Goal: Transaction & Acquisition: Book appointment/travel/reservation

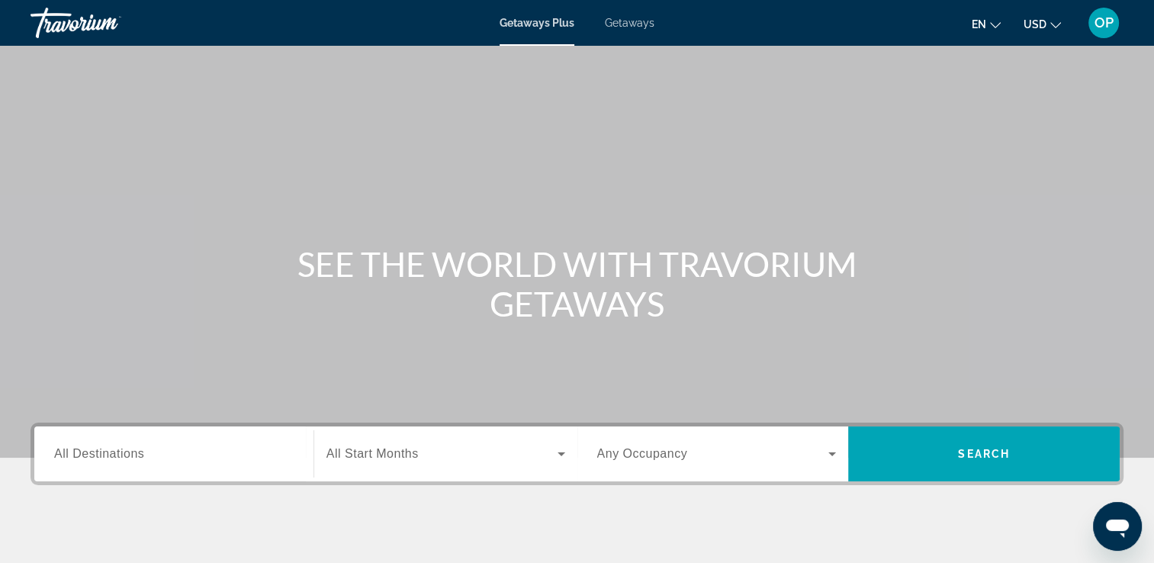
click at [540, 26] on span "Getaways Plus" at bounding box center [537, 23] width 75 height 12
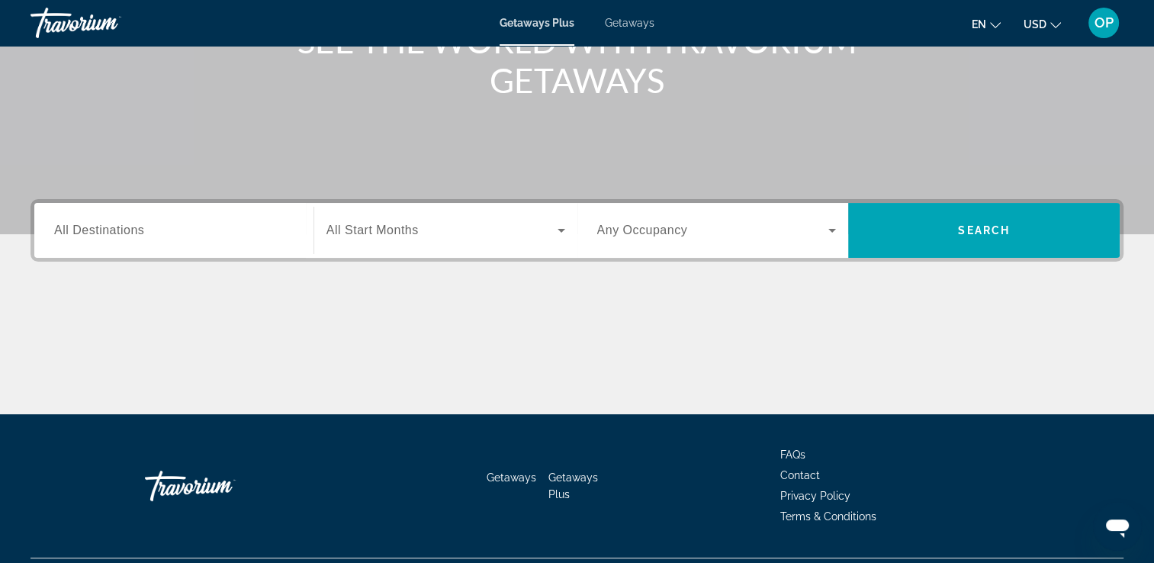
scroll to position [229, 0]
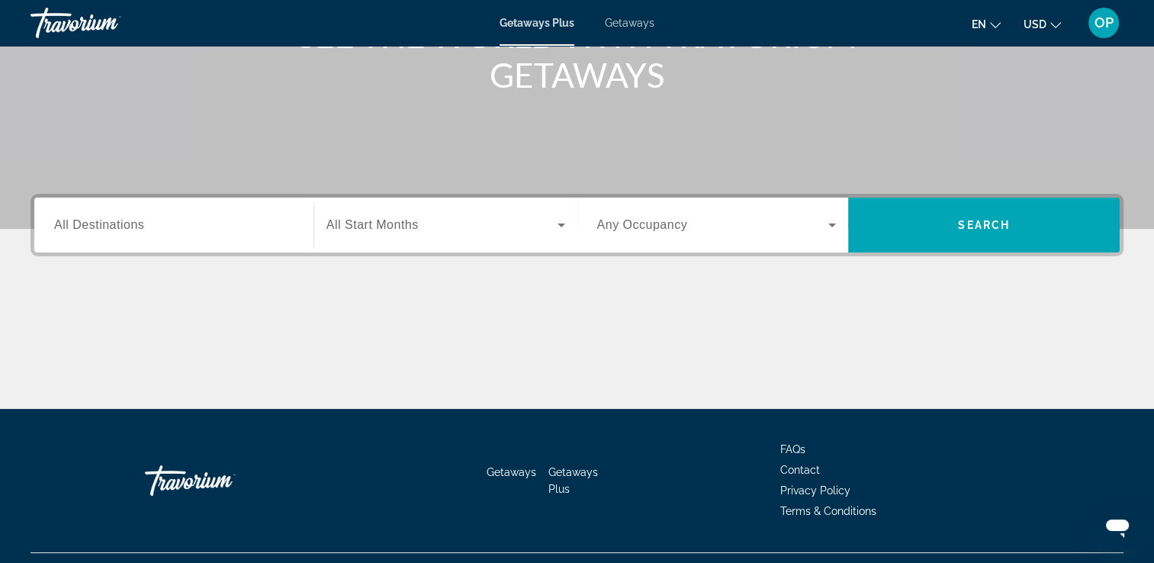
click at [134, 227] on span "All Destinations" at bounding box center [99, 224] width 90 height 13
click at [134, 227] on input "Destination All Destinations" at bounding box center [174, 226] width 240 height 18
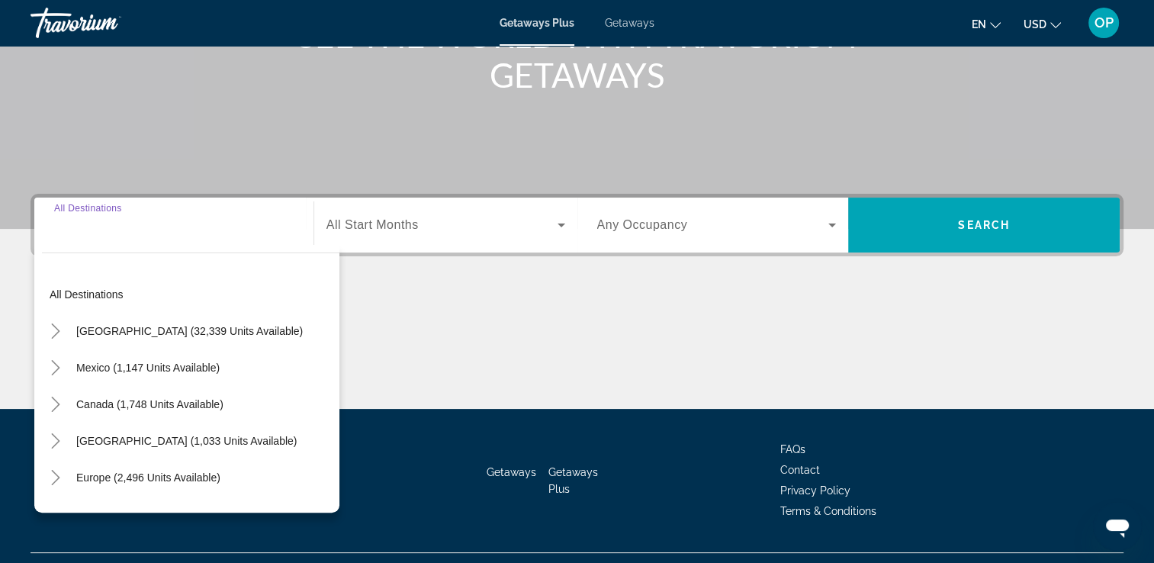
scroll to position [261, 0]
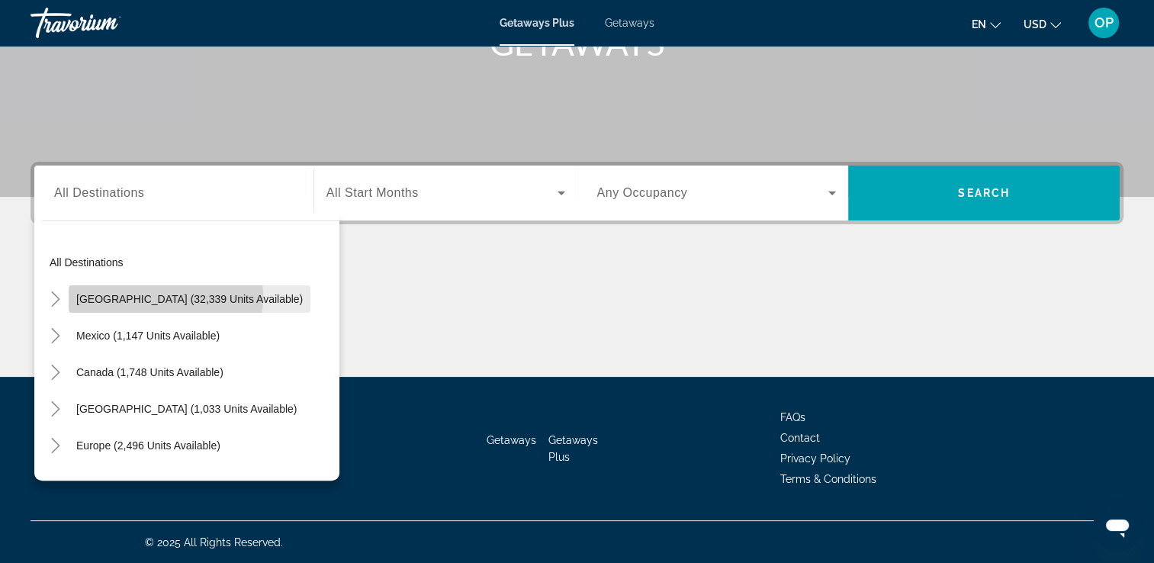
click at [132, 294] on span "[GEOGRAPHIC_DATA] (32,339 units available)" at bounding box center [189, 299] width 227 height 12
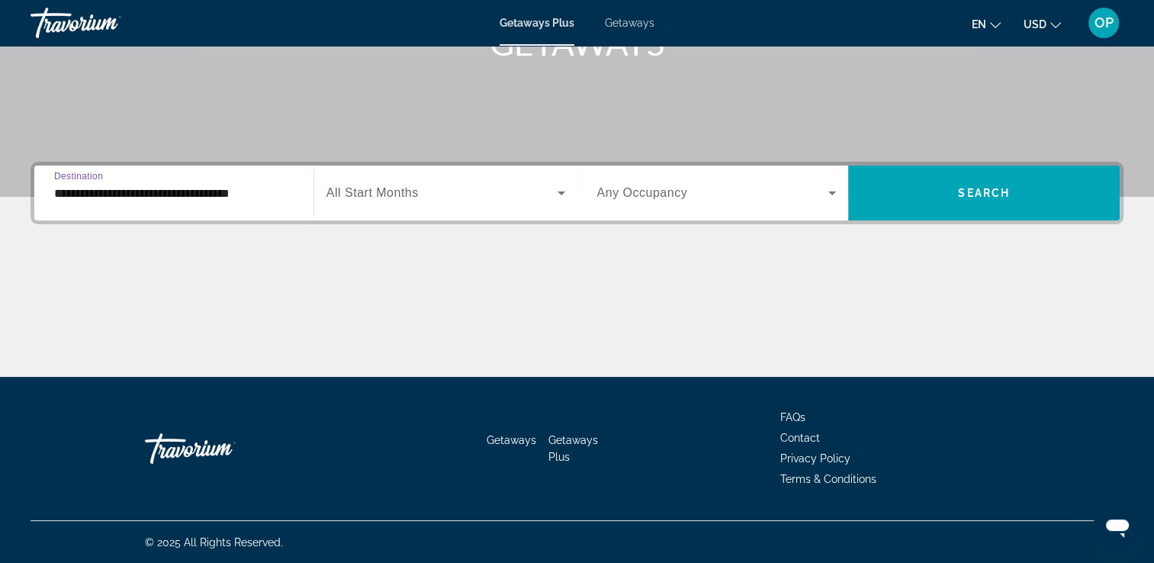
click at [183, 201] on input "**********" at bounding box center [174, 194] width 240 height 18
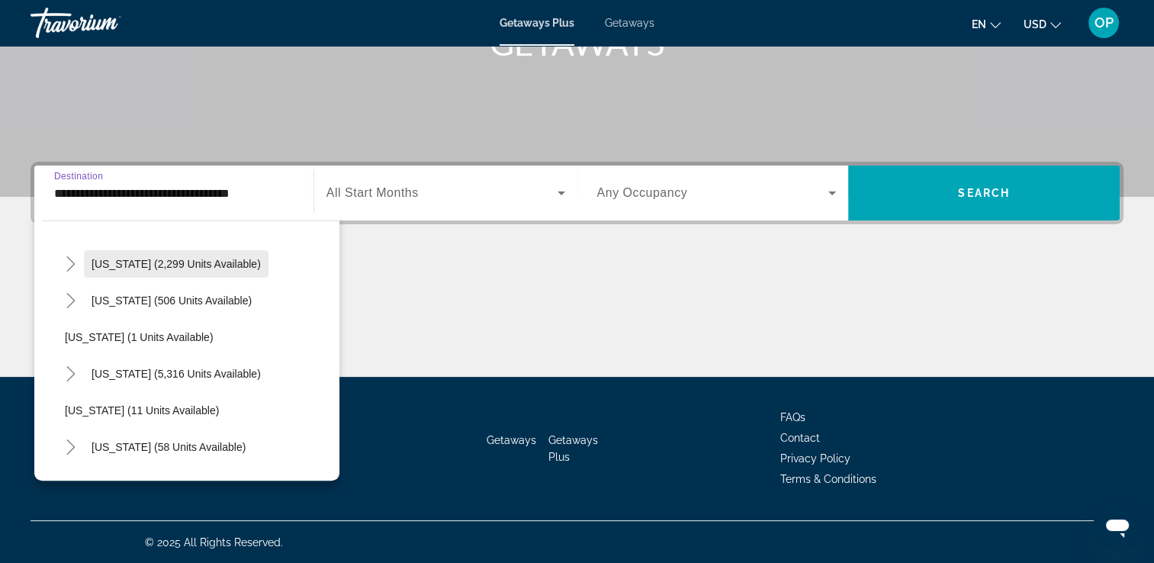
scroll to position [153, 0]
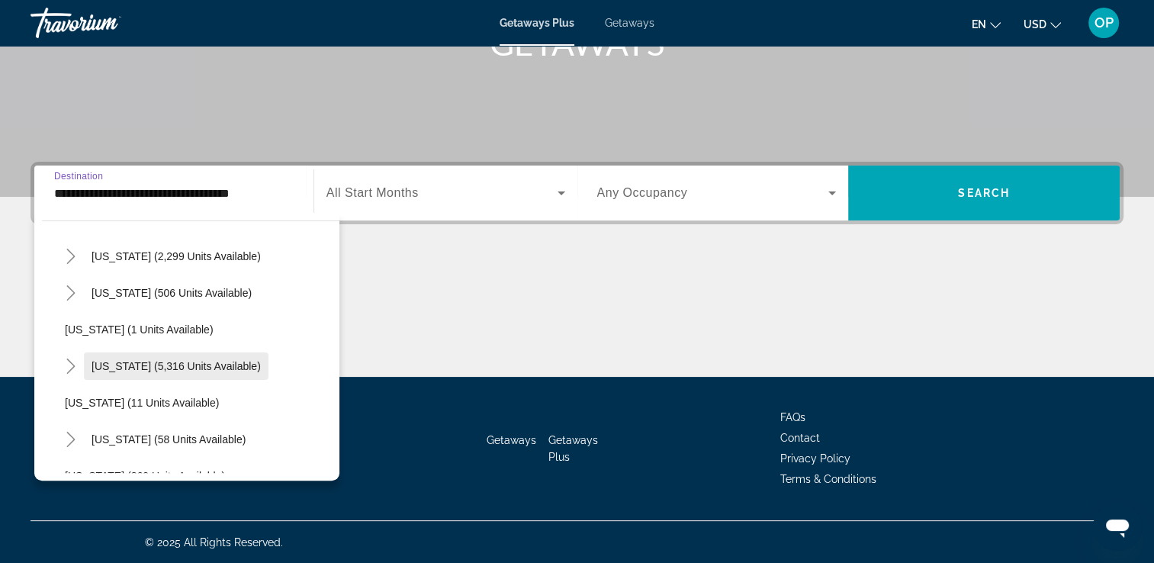
click at [157, 363] on span "[US_STATE] (5,316 units available)" at bounding box center [176, 366] width 169 height 12
type input "**********"
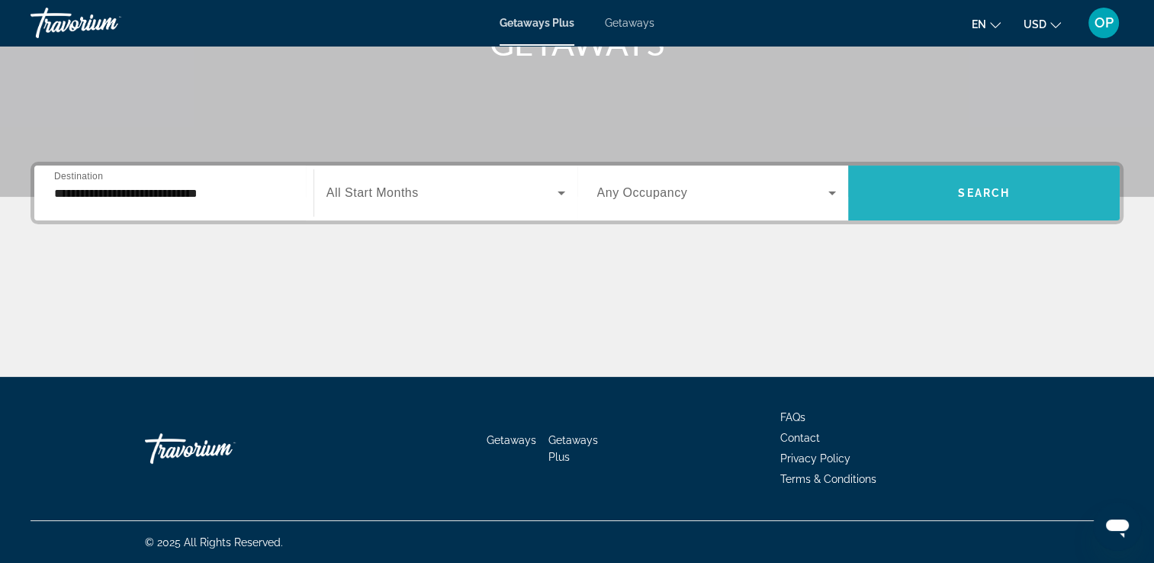
click at [1026, 196] on span "Search widget" at bounding box center [984, 193] width 272 height 37
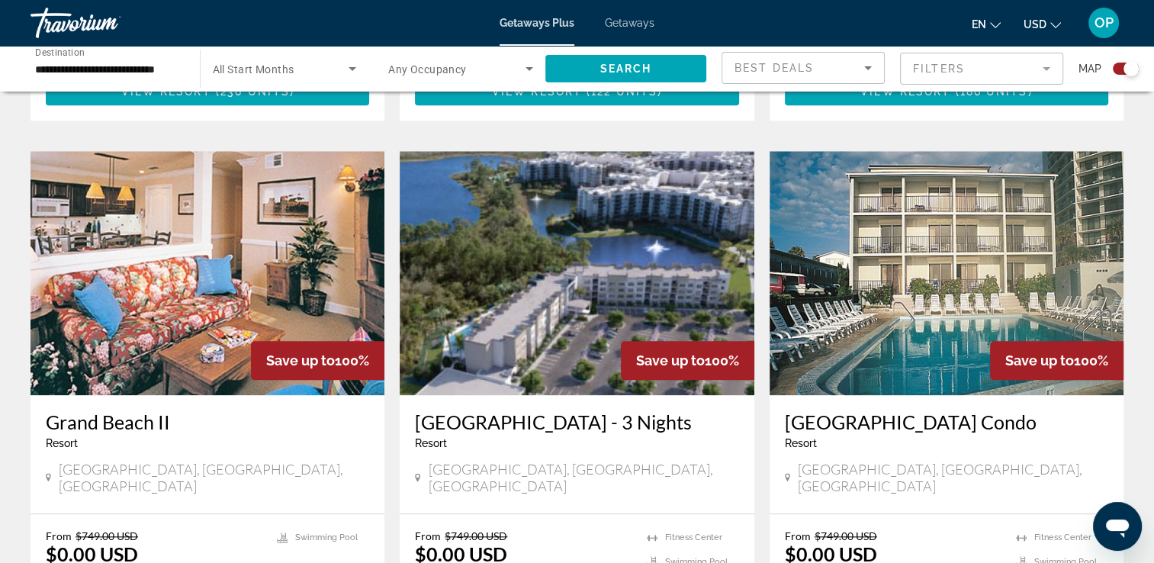
scroll to position [1678, 0]
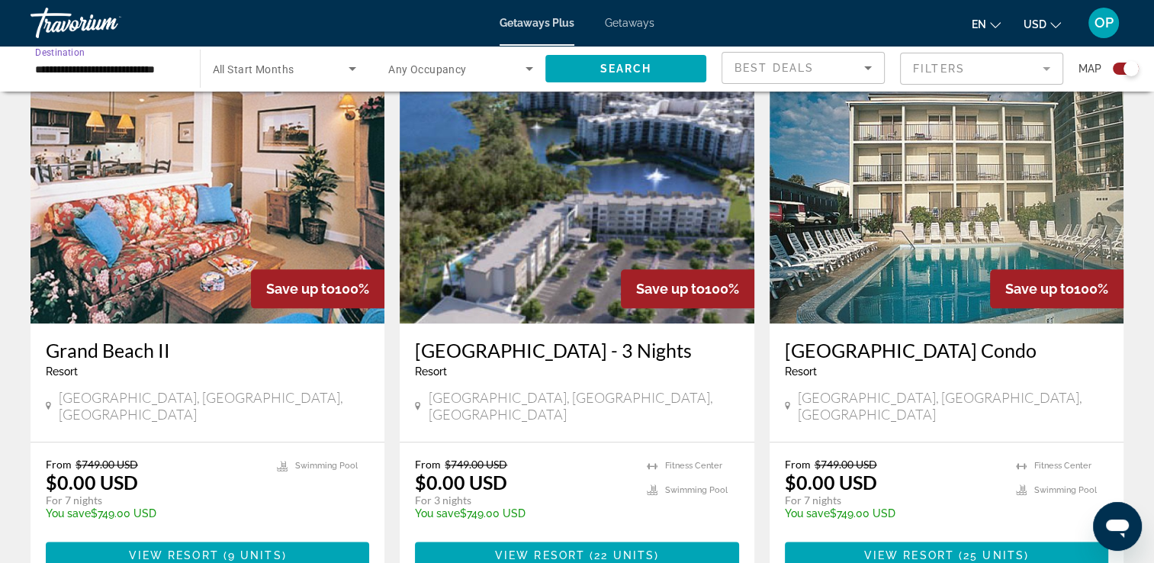
click at [154, 75] on input "**********" at bounding box center [107, 69] width 145 height 18
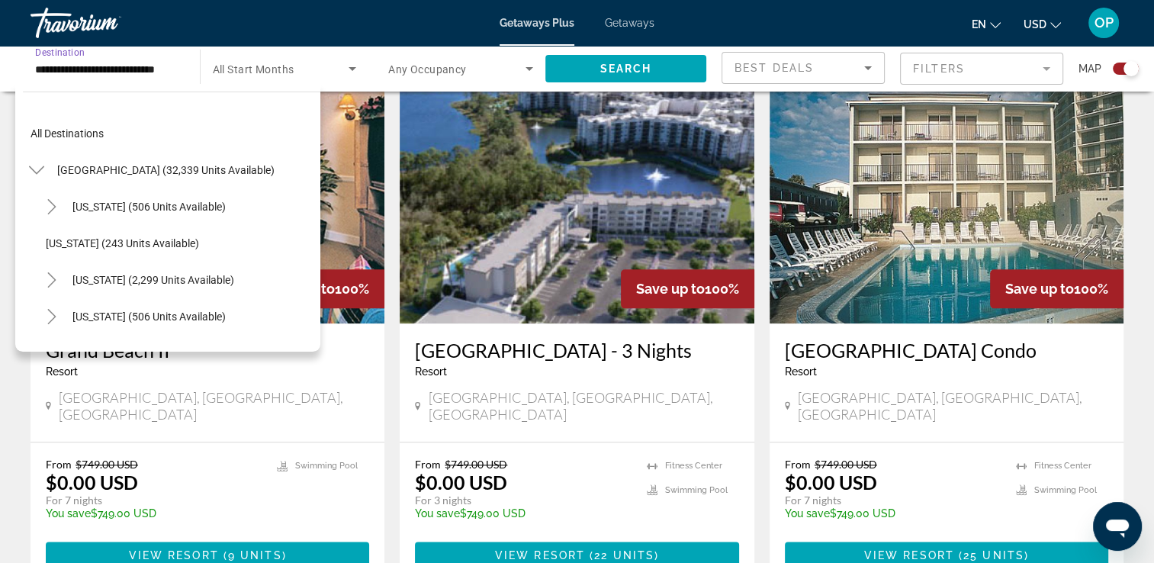
scroll to position [164, 0]
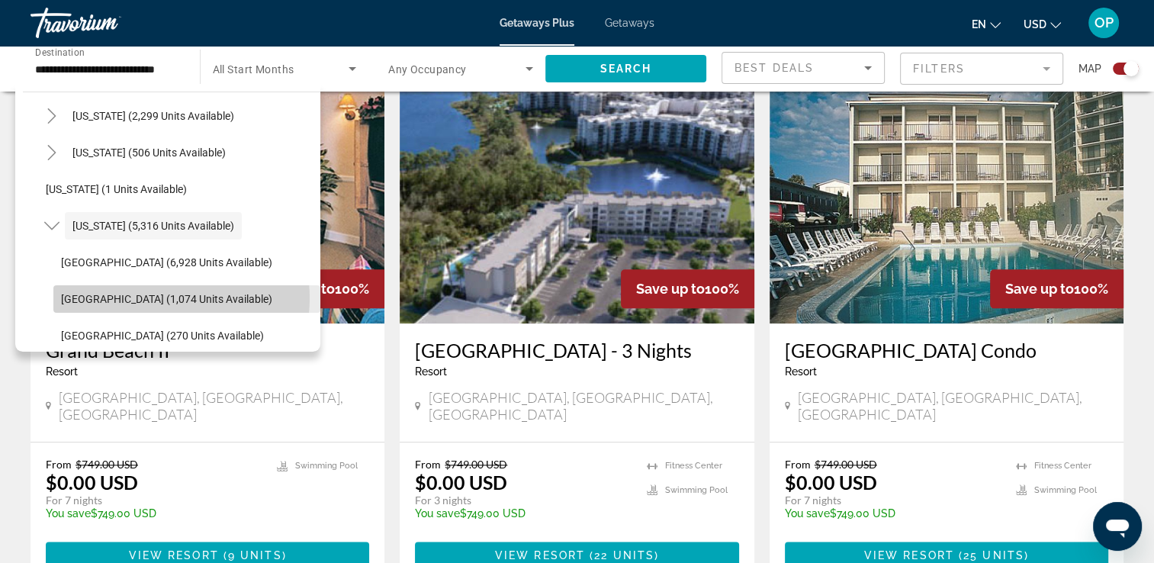
click at [146, 297] on span "[GEOGRAPHIC_DATA] (1,074 units available)" at bounding box center [166, 299] width 211 height 12
type input "**********"
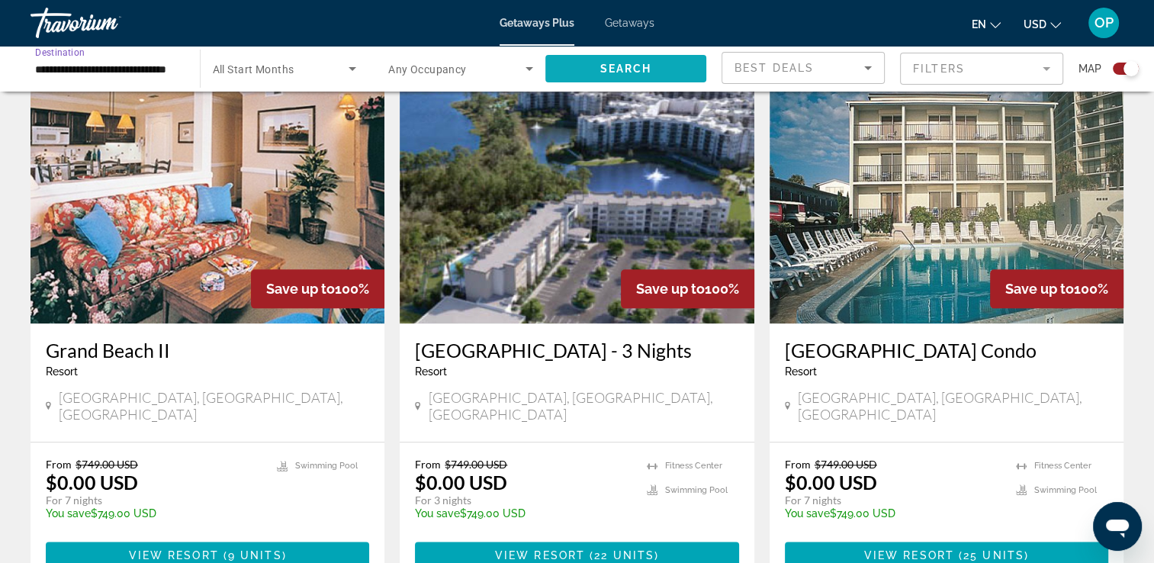
click at [653, 76] on span "Search widget" at bounding box center [626, 68] width 162 height 37
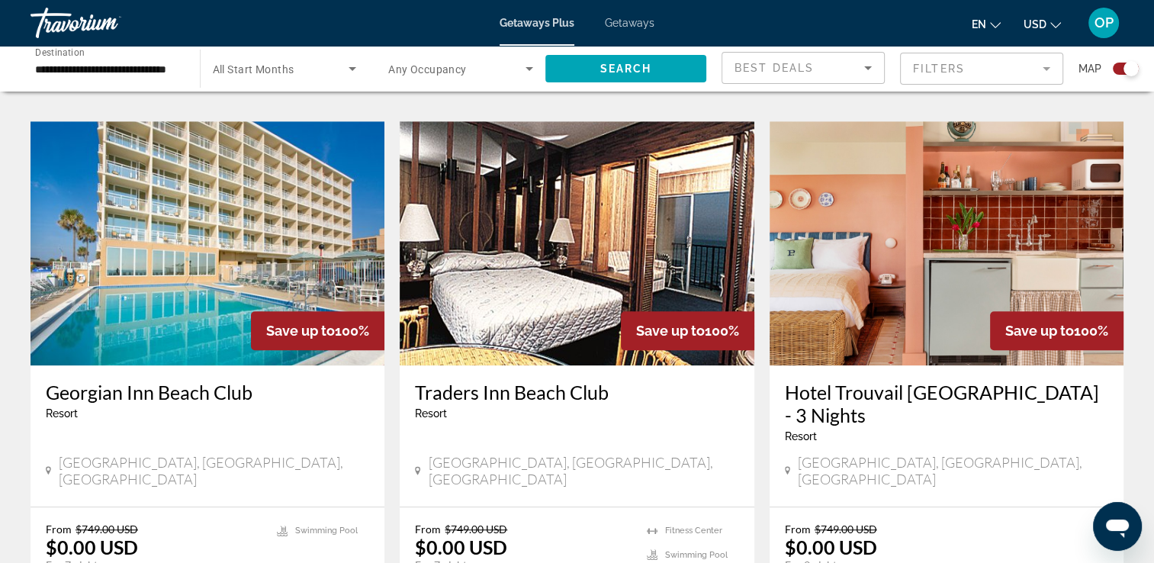
scroll to position [1144, 0]
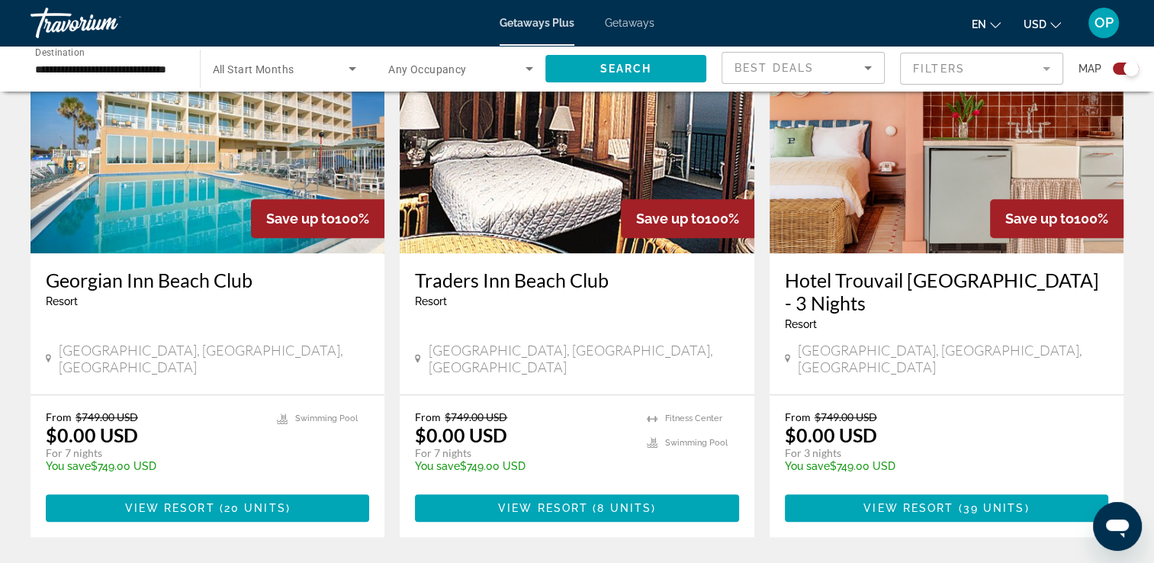
click at [853, 268] on h3 "Hotel Trouvail [GEOGRAPHIC_DATA] - 3 Nights" at bounding box center [946, 291] width 323 height 46
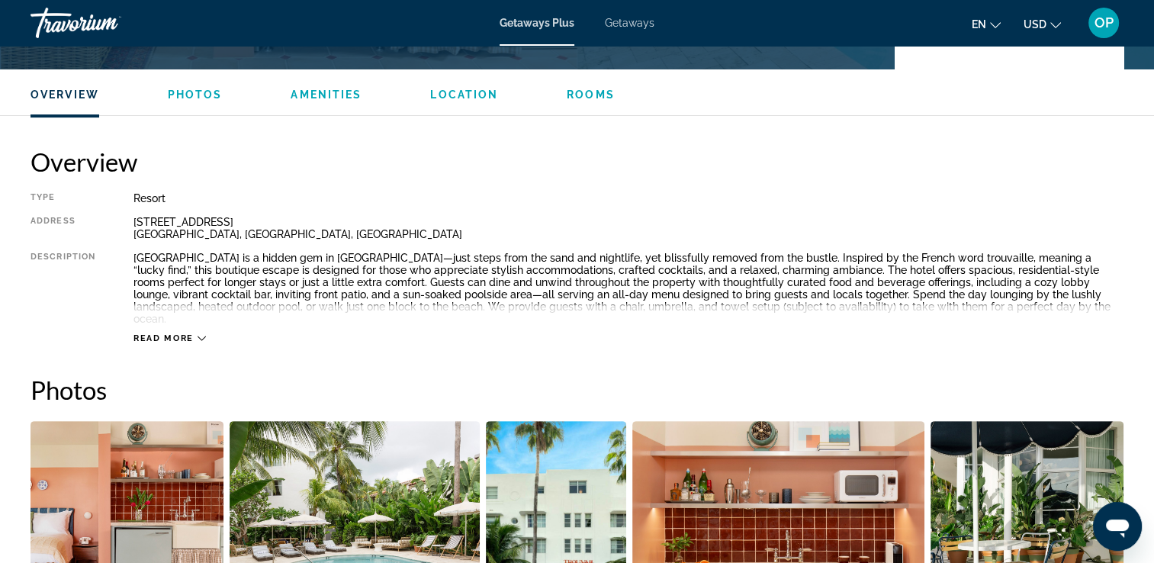
scroll to position [458, 0]
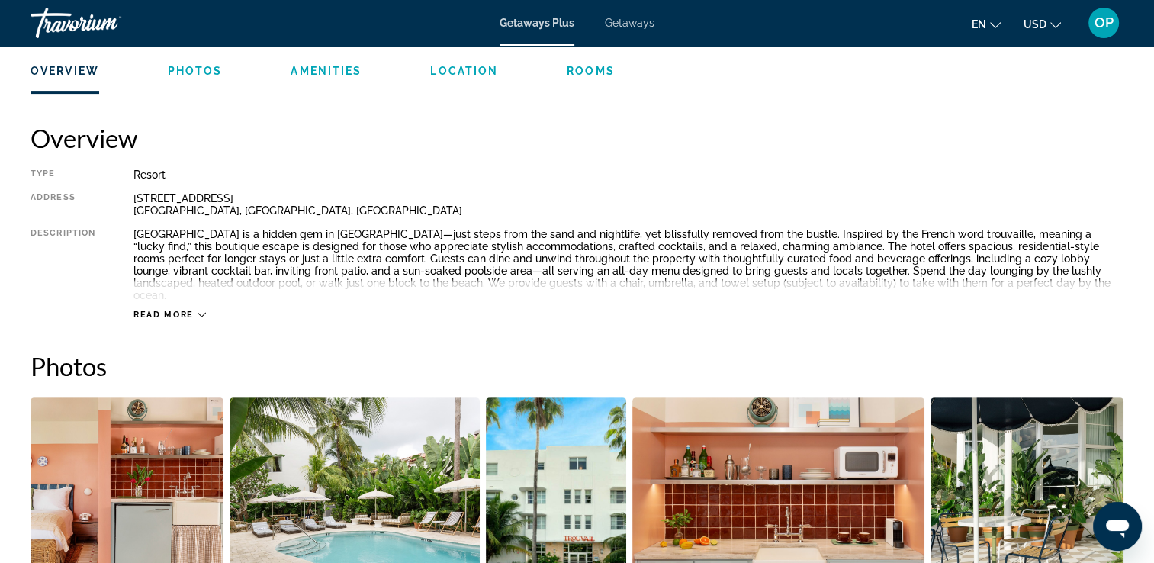
click at [192, 310] on span "Read more" at bounding box center [163, 315] width 60 height 10
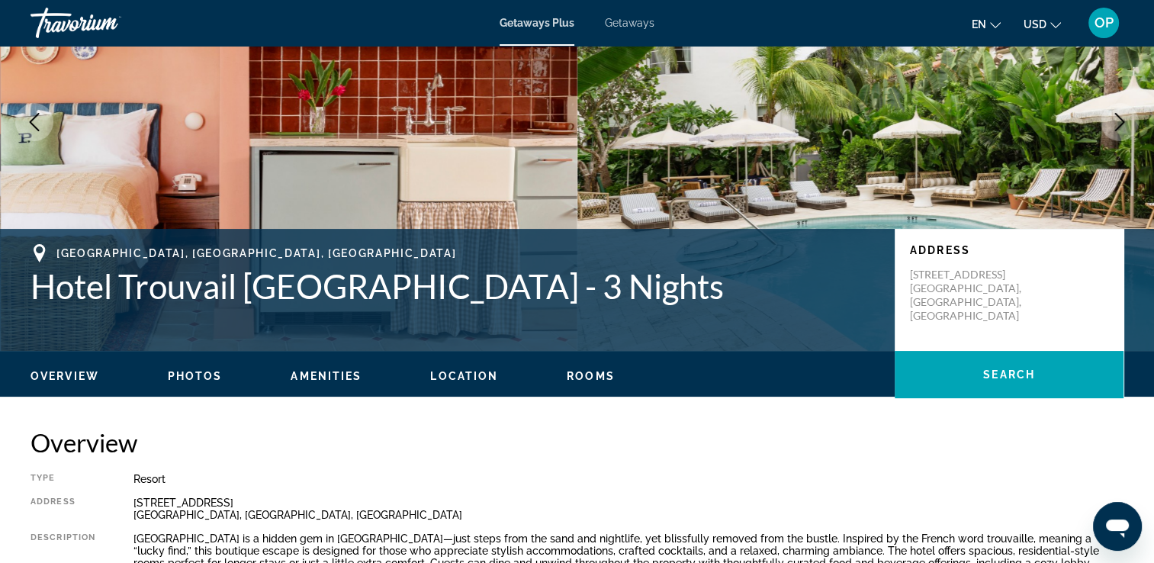
scroll to position [0, 0]
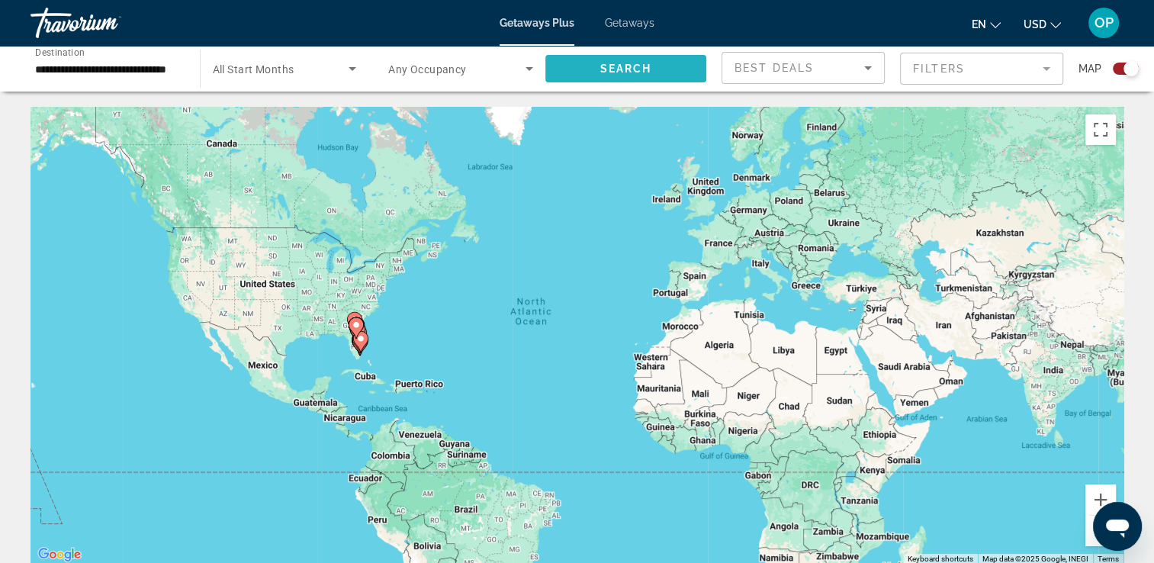
click at [596, 69] on span "Search widget" at bounding box center [626, 68] width 162 height 37
click at [629, 66] on span "Search" at bounding box center [626, 69] width 52 height 12
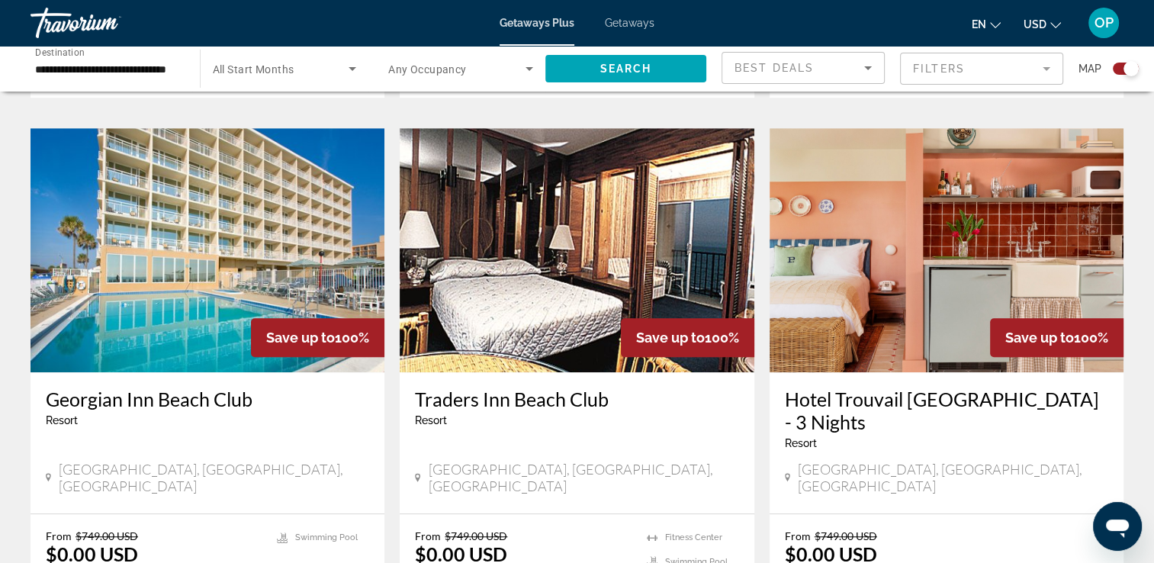
scroll to position [1068, 0]
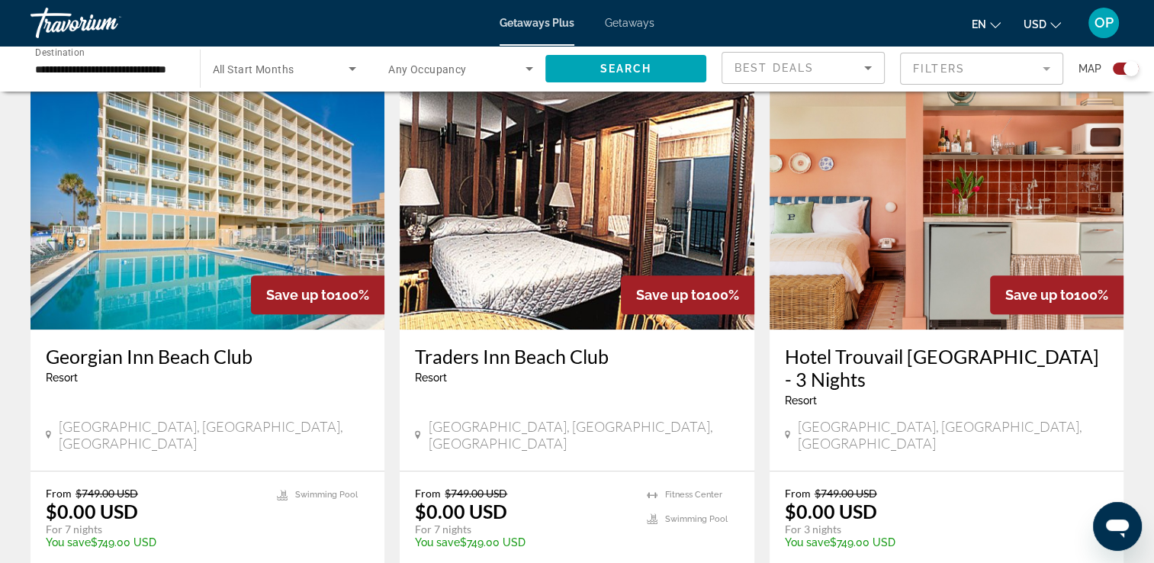
click at [846, 500] on p "$0.00 USD" at bounding box center [831, 511] width 92 height 23
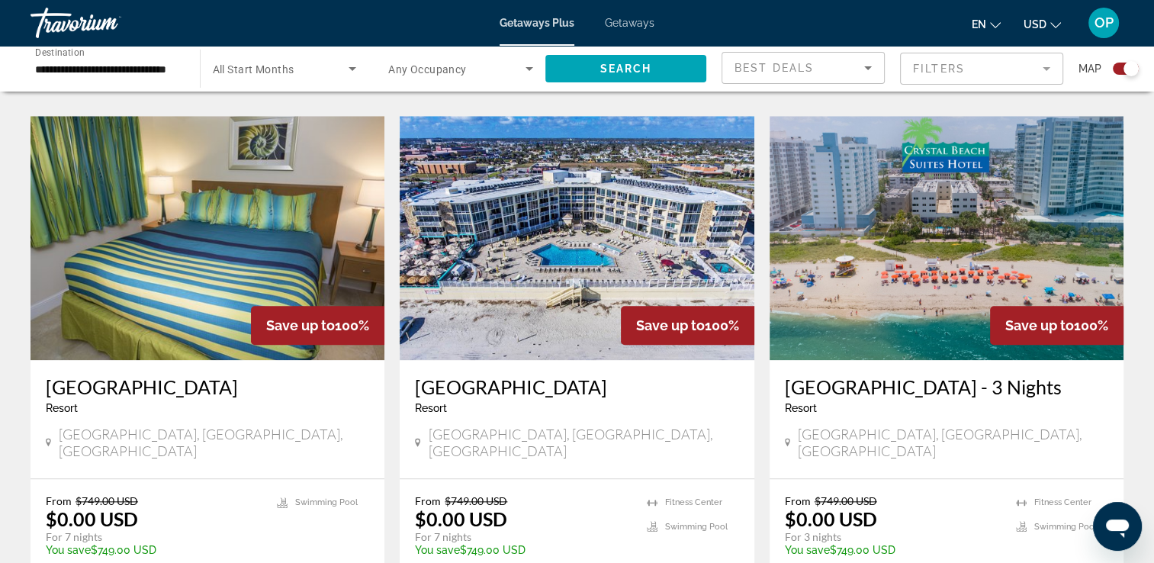
scroll to position [1602, 0]
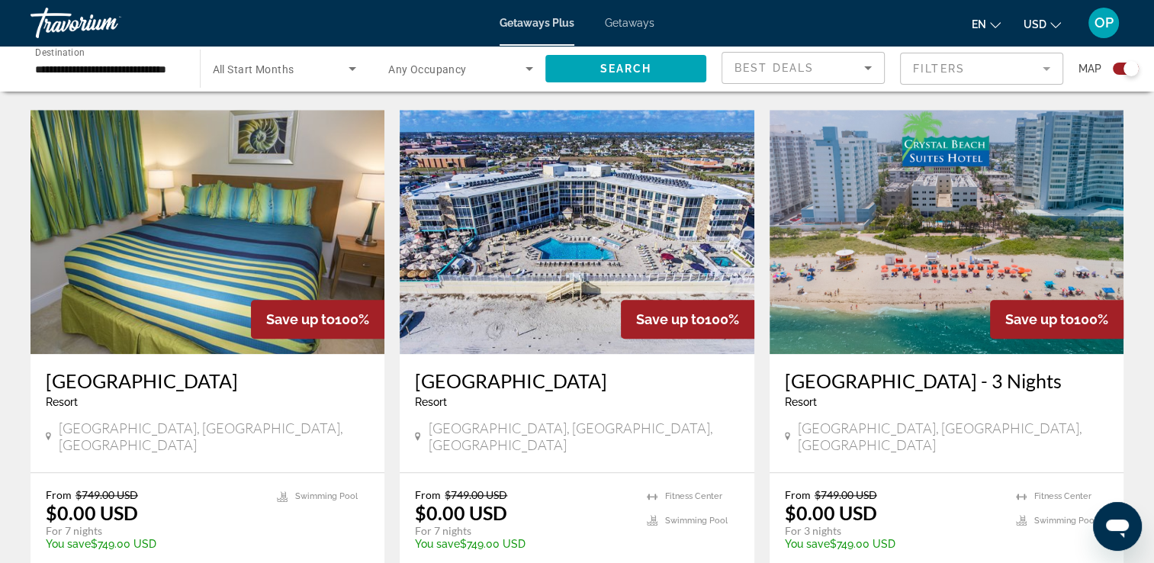
click at [918, 369] on h3 "[GEOGRAPHIC_DATA] - 3 Nights" at bounding box center [946, 380] width 323 height 23
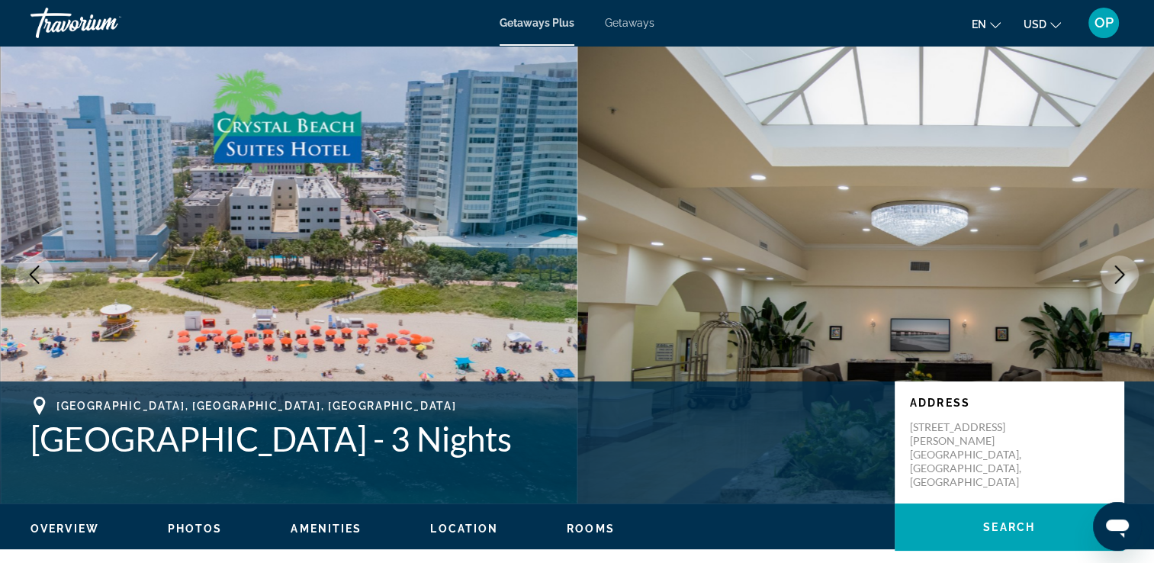
click at [1101, 256] on button "Next image" at bounding box center [1120, 275] width 38 height 38
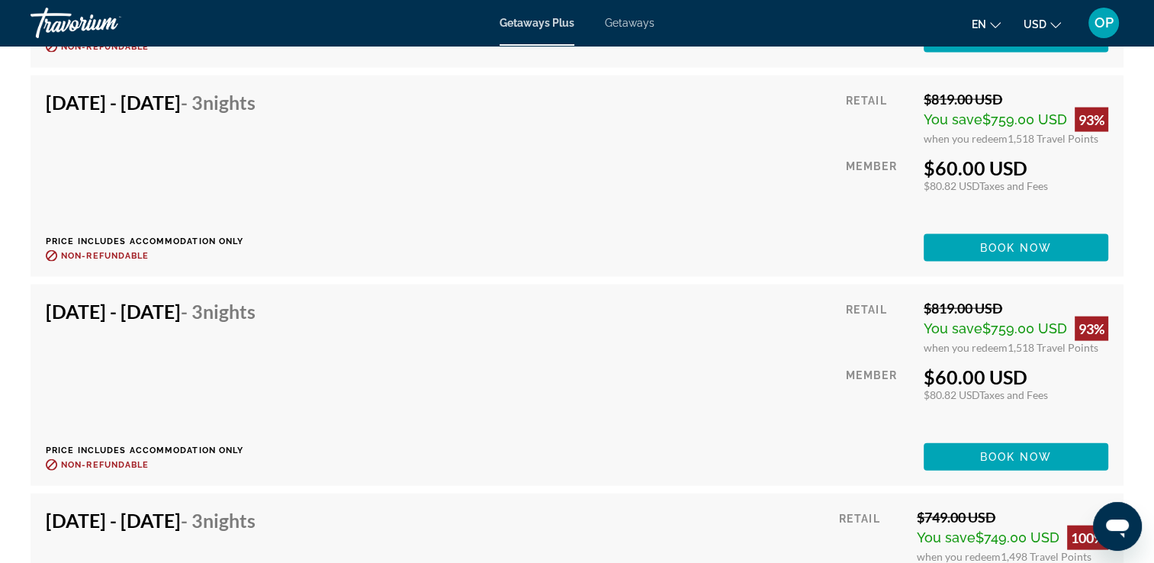
scroll to position [3509, 0]
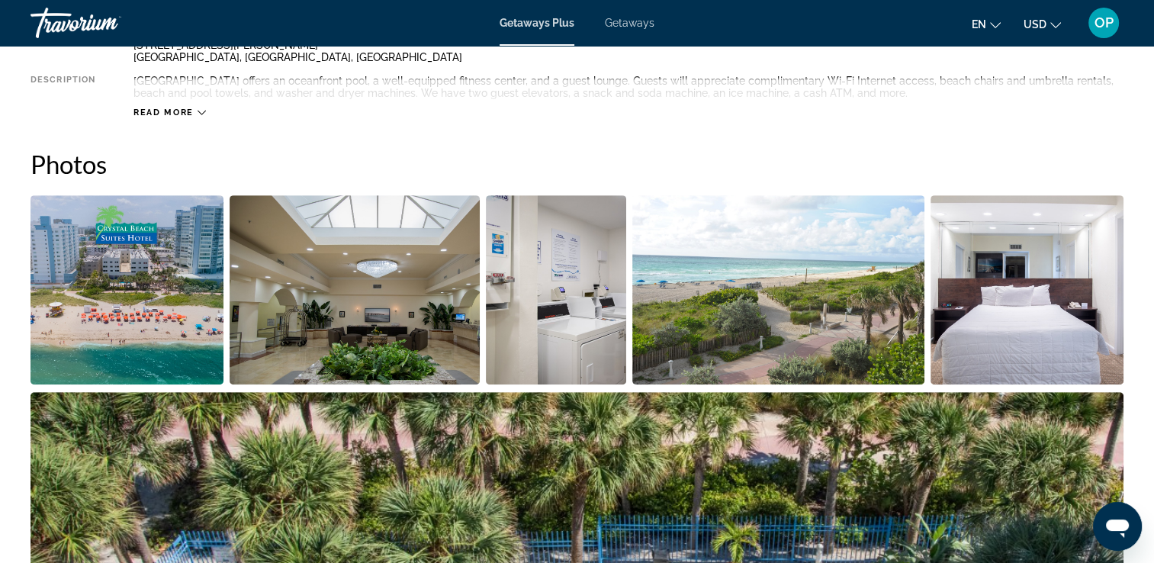
scroll to position [610, 0]
click at [127, 278] on img "Open full-screen image slider" at bounding box center [127, 289] width 193 height 189
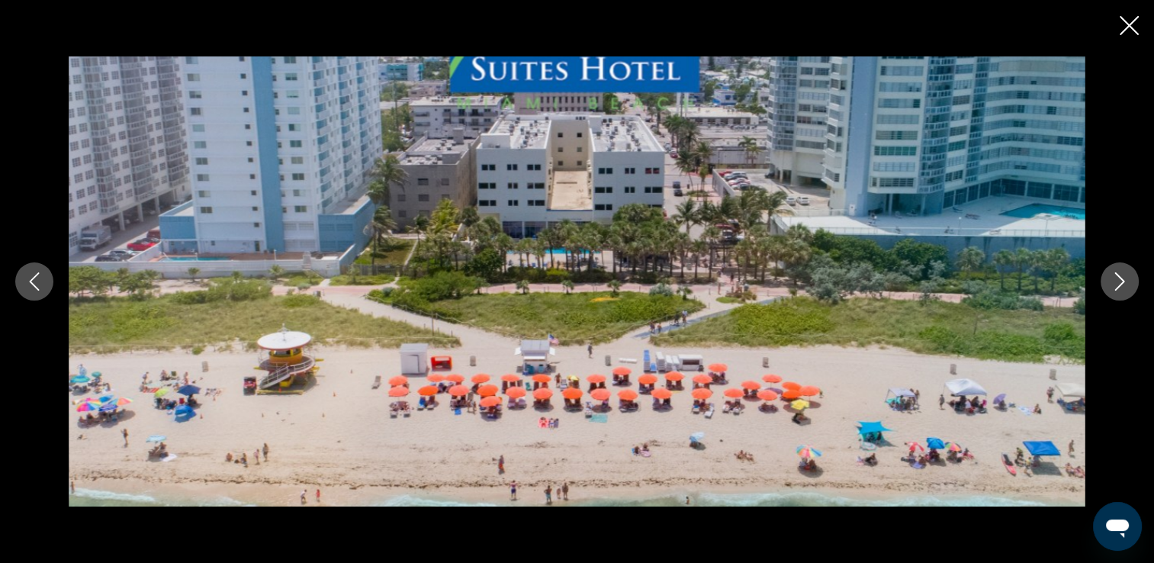
click at [1117, 285] on icon "Next image" at bounding box center [1120, 281] width 18 height 18
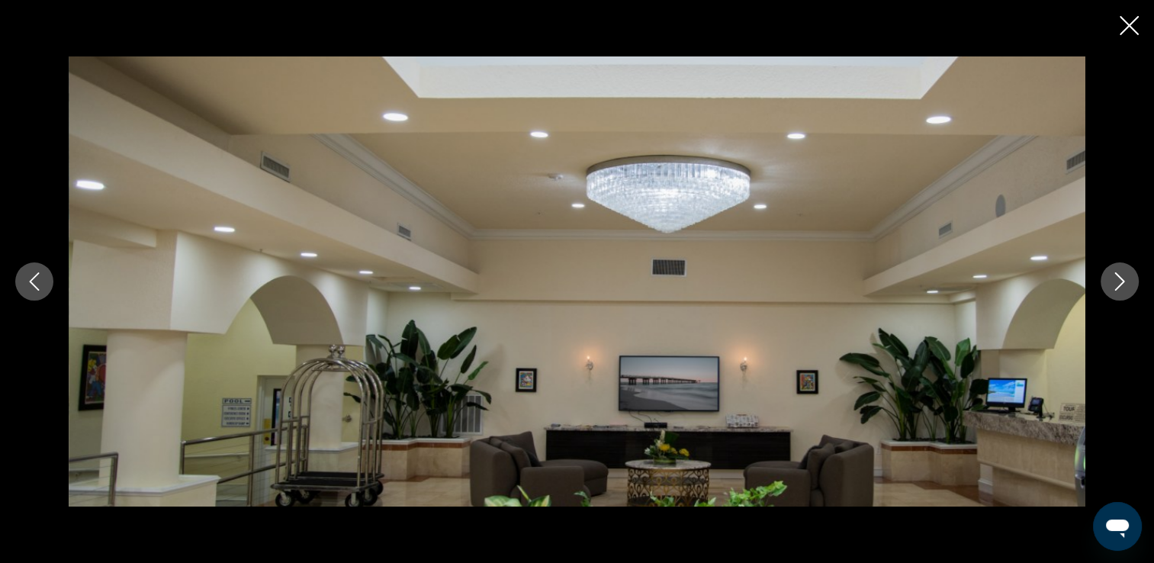
click at [1117, 285] on icon "Next image" at bounding box center [1120, 281] width 18 height 18
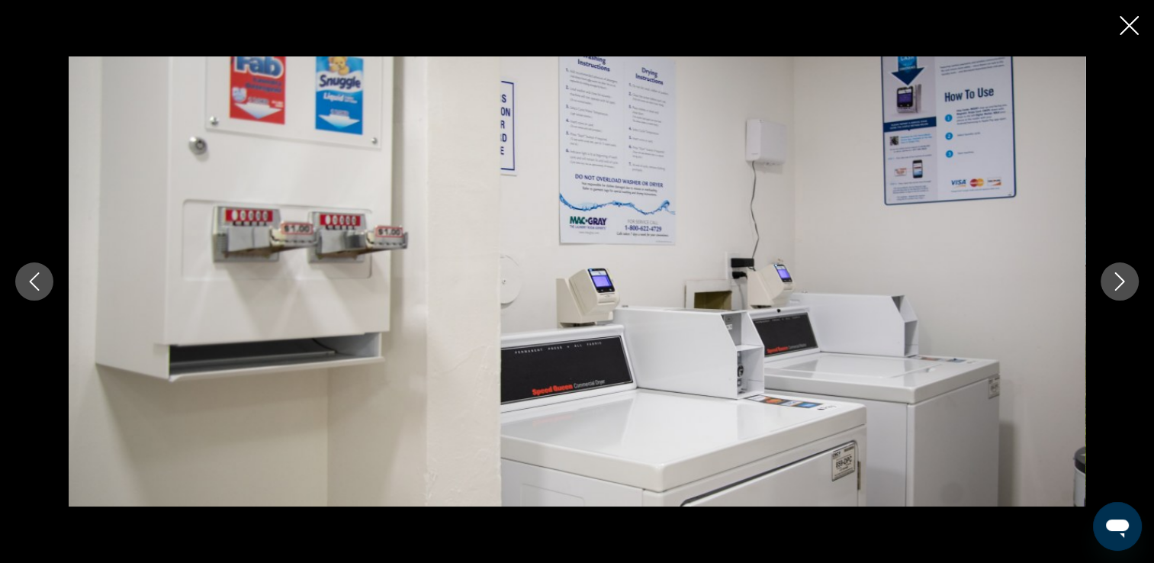
click at [1117, 285] on icon "Next image" at bounding box center [1120, 281] width 18 height 18
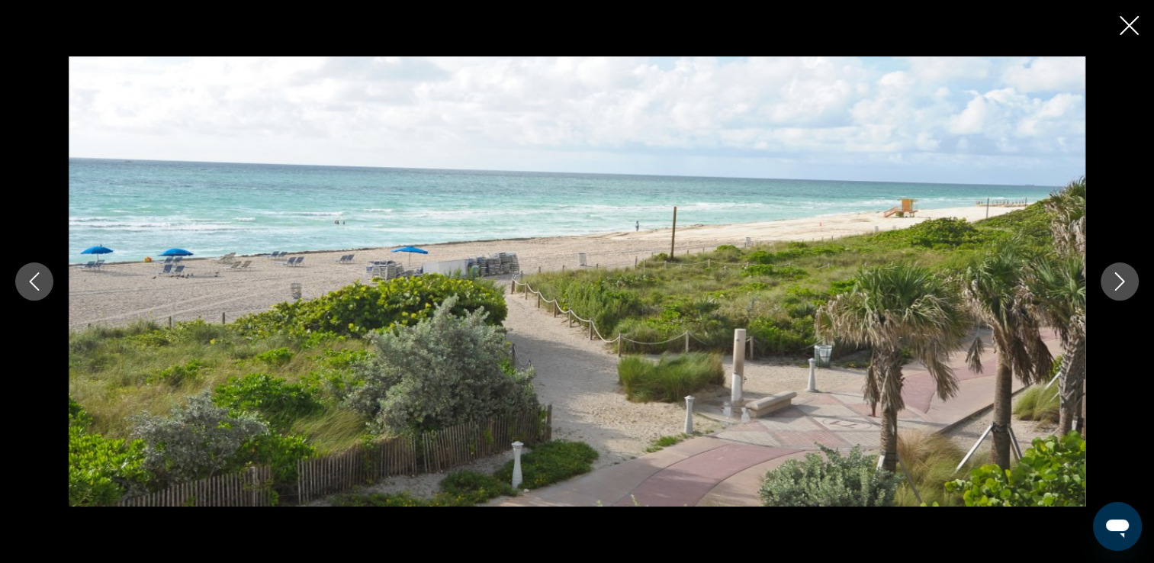
click at [1117, 285] on icon "Next image" at bounding box center [1120, 281] width 18 height 18
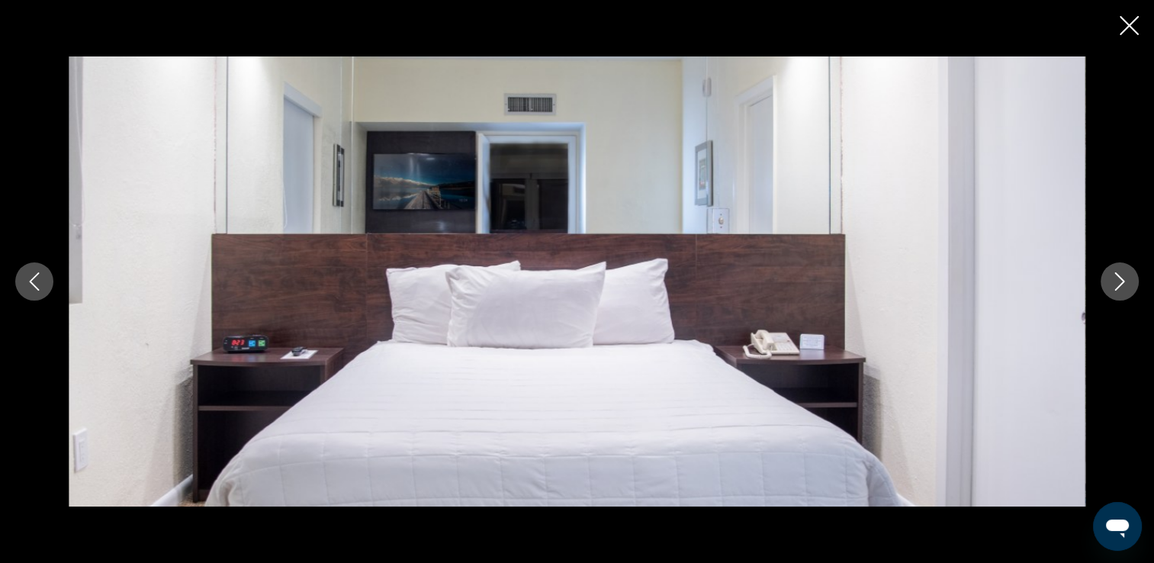
click at [1117, 285] on icon "Next image" at bounding box center [1120, 281] width 18 height 18
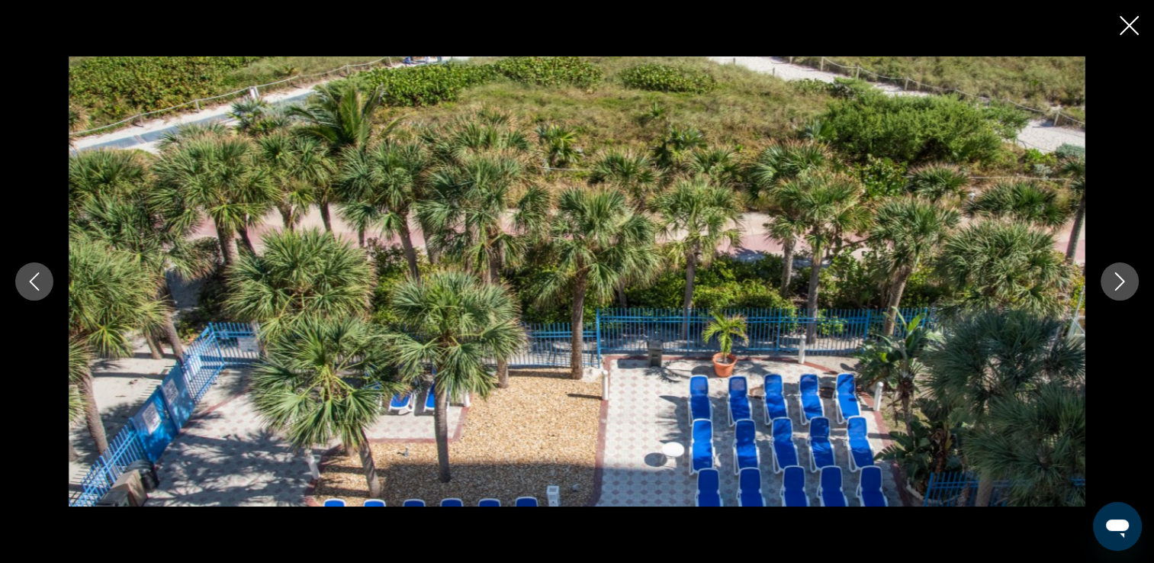
click at [1117, 285] on icon "Next image" at bounding box center [1120, 281] width 18 height 18
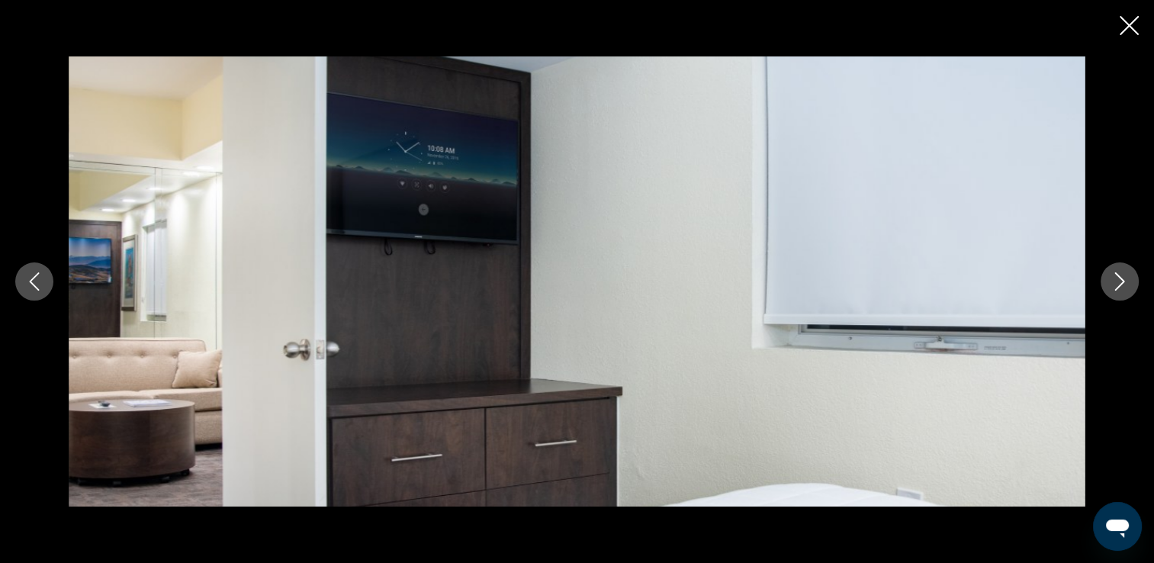
click at [1117, 285] on icon "Next image" at bounding box center [1120, 281] width 18 height 18
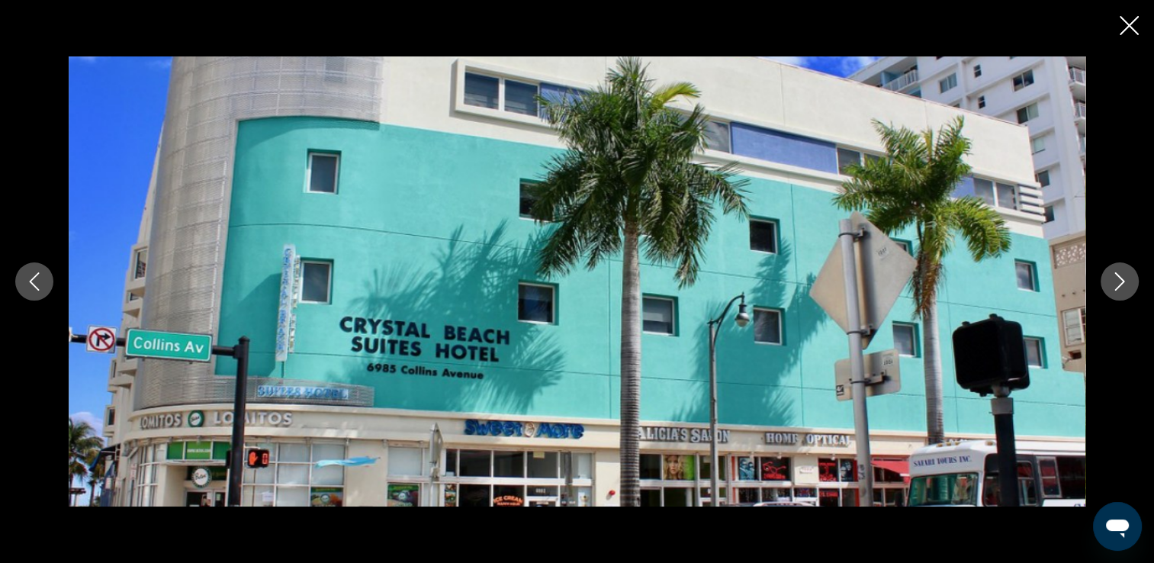
click at [1117, 285] on icon "Next image" at bounding box center [1120, 281] width 18 height 18
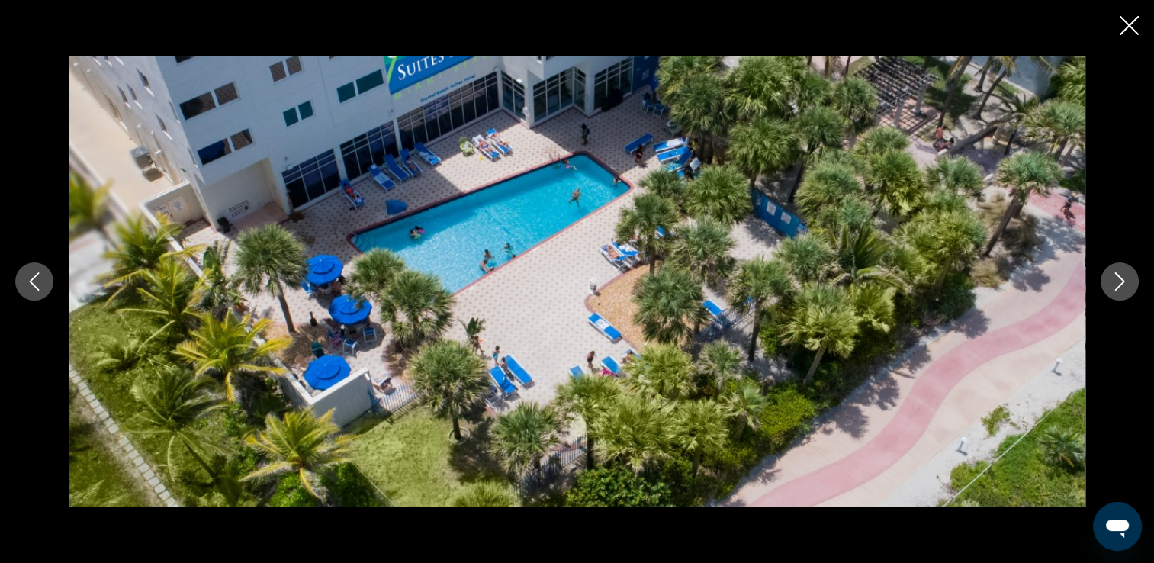
click at [1111, 286] on icon "Next image" at bounding box center [1120, 281] width 18 height 18
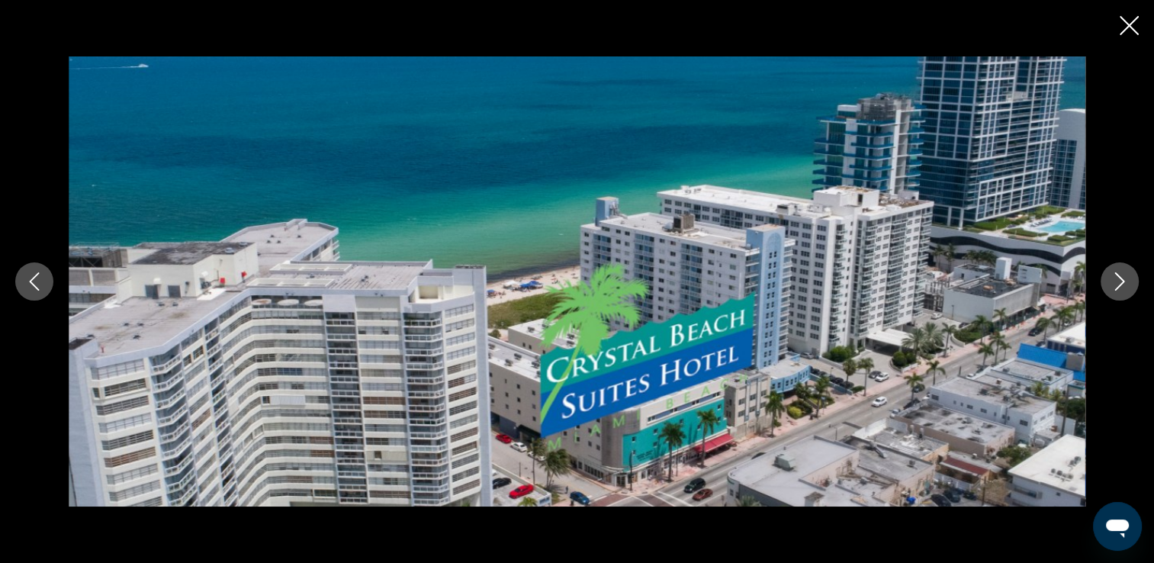
click at [1111, 286] on icon "Next image" at bounding box center [1120, 281] width 18 height 18
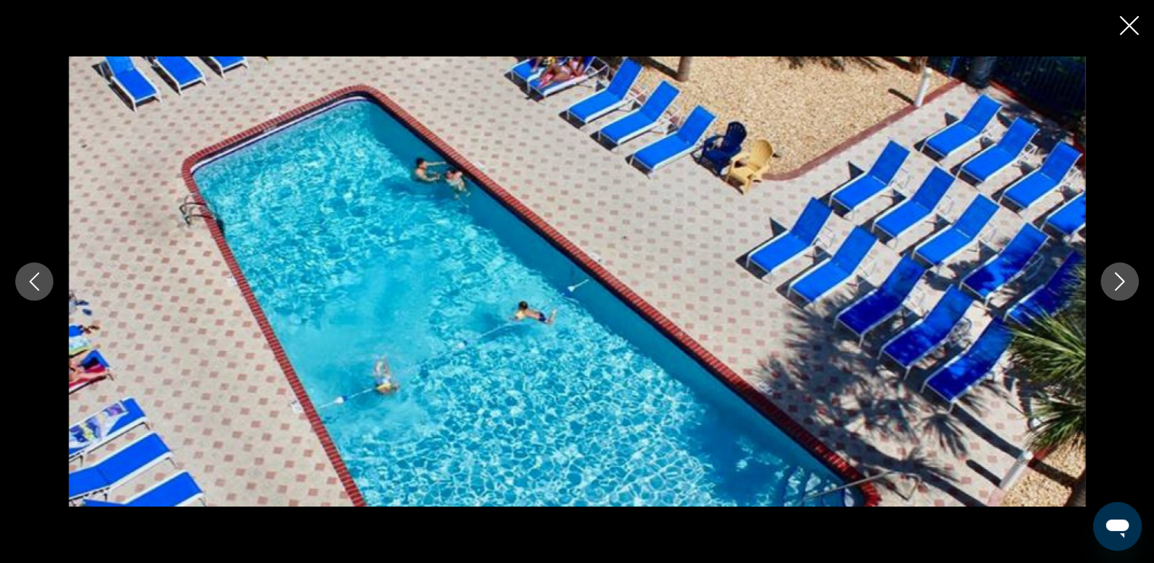
click at [1111, 286] on icon "Next image" at bounding box center [1120, 281] width 18 height 18
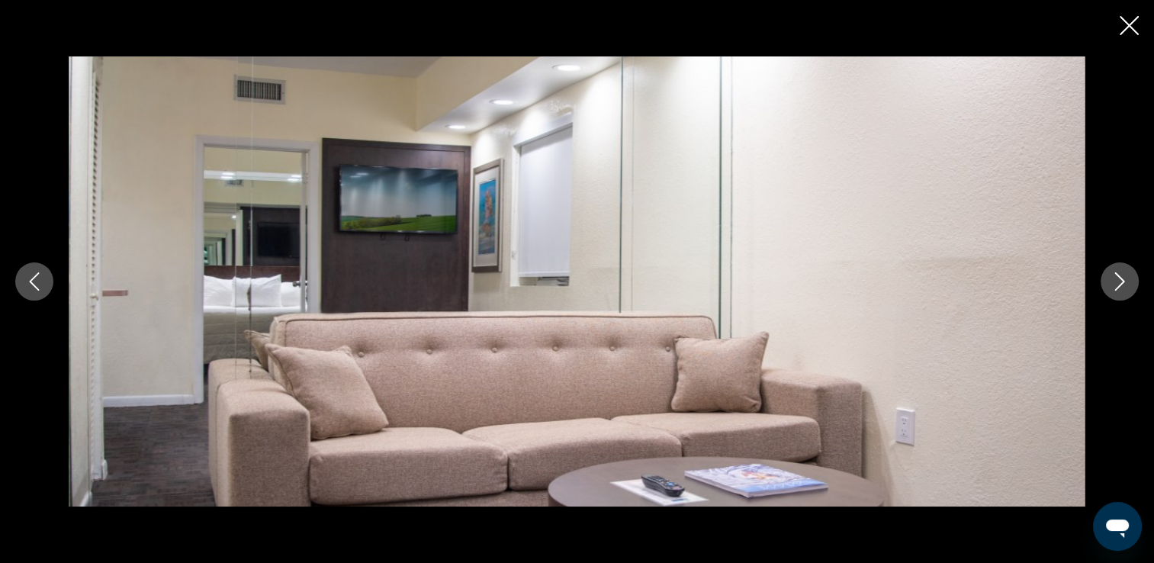
click at [1111, 286] on icon "Next image" at bounding box center [1120, 281] width 18 height 18
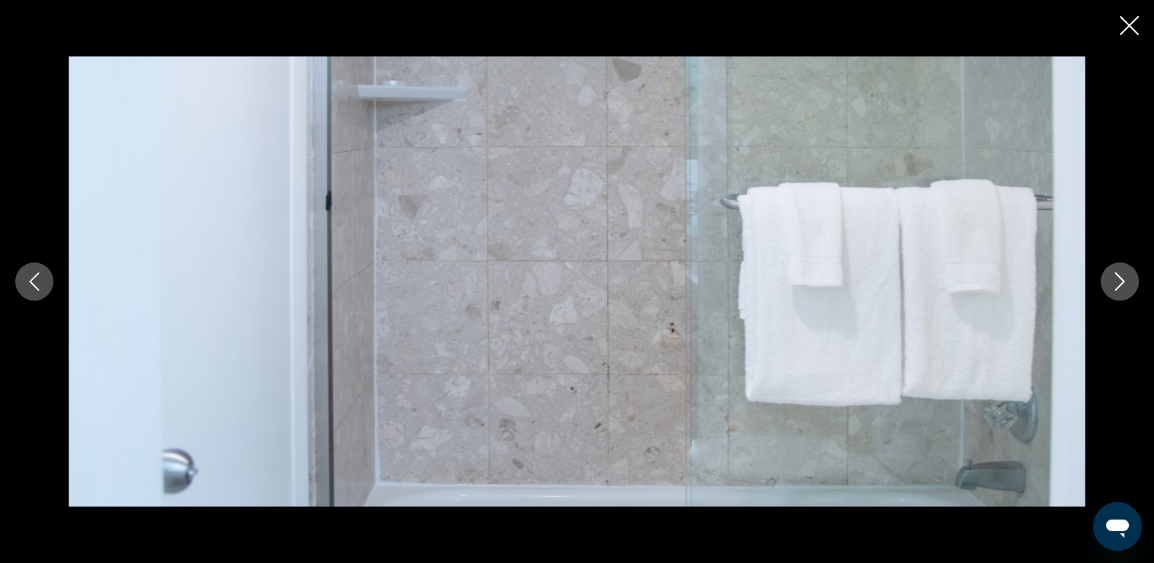
click at [1111, 286] on icon "Next image" at bounding box center [1120, 281] width 18 height 18
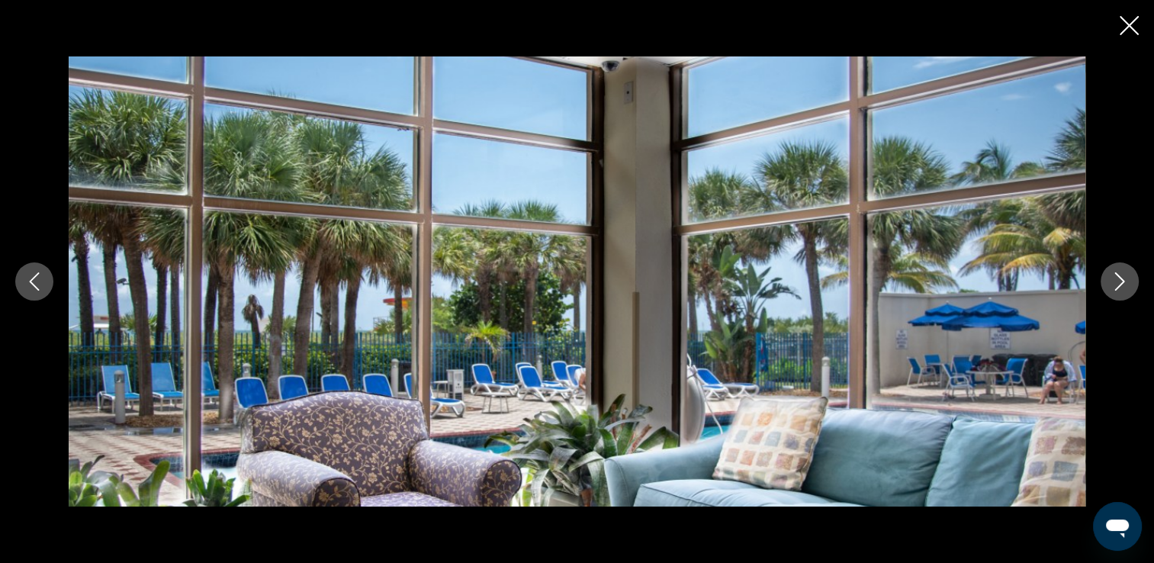
click at [1111, 286] on icon "Next image" at bounding box center [1120, 281] width 18 height 18
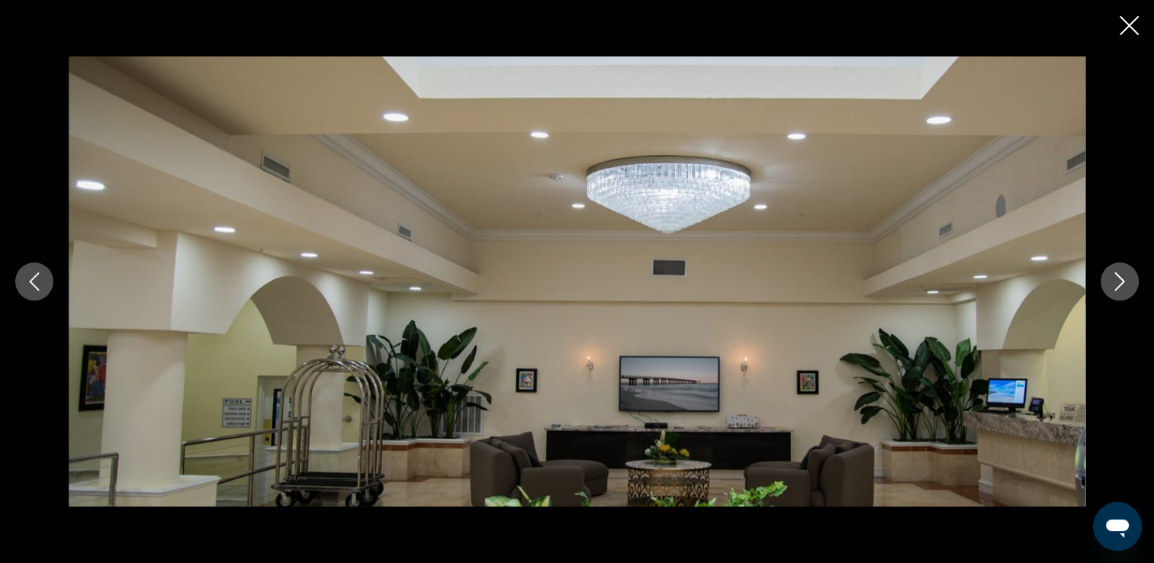
click at [1111, 286] on icon "Next image" at bounding box center [1120, 281] width 18 height 18
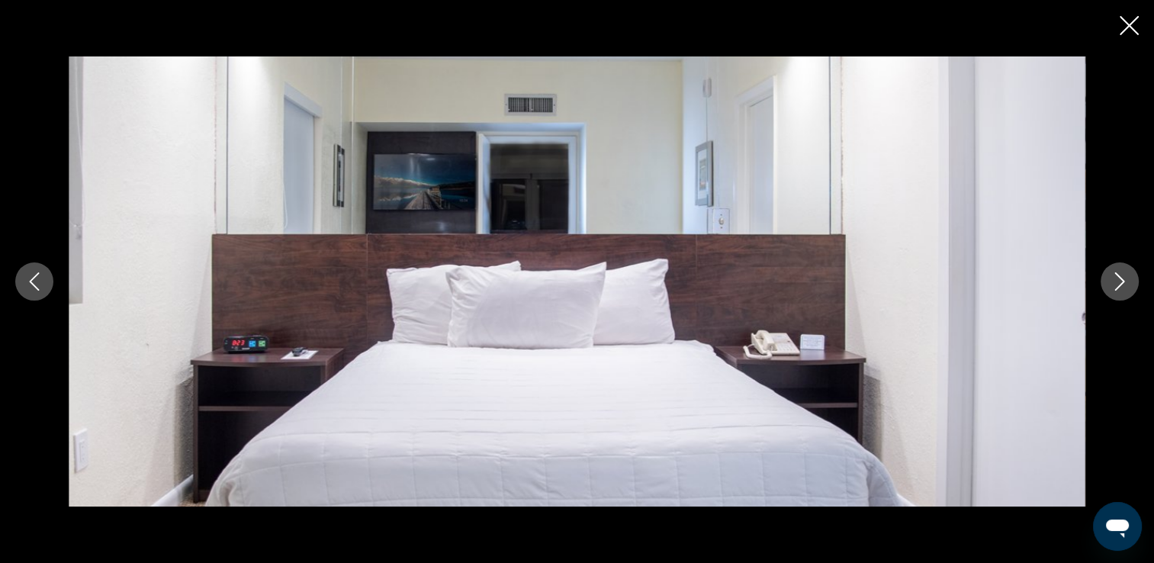
click at [1111, 286] on icon "Next image" at bounding box center [1120, 281] width 18 height 18
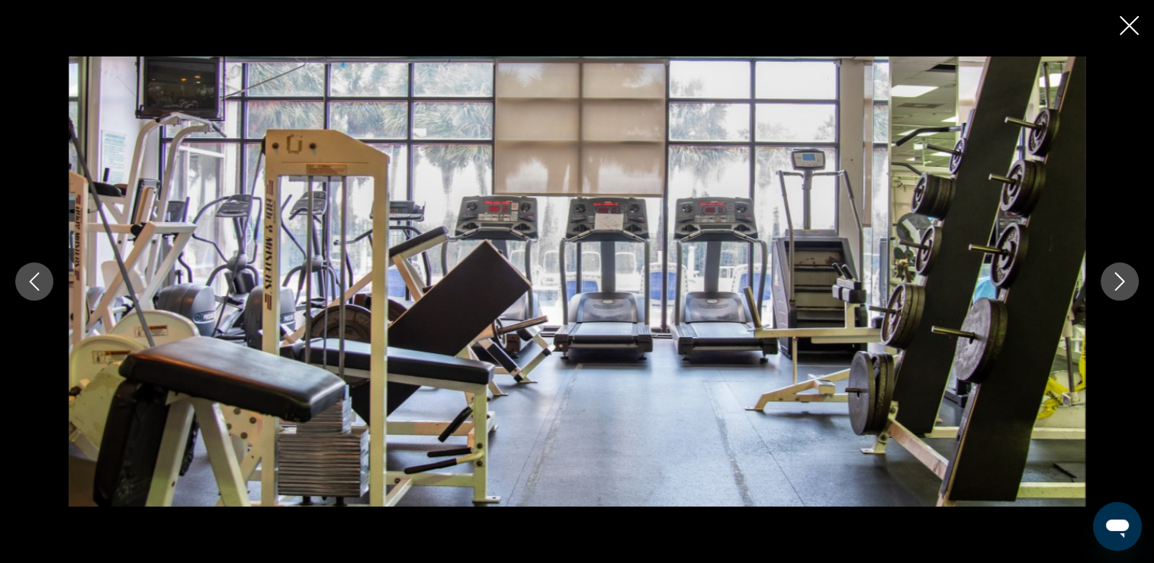
click at [1111, 286] on icon "Next image" at bounding box center [1120, 281] width 18 height 18
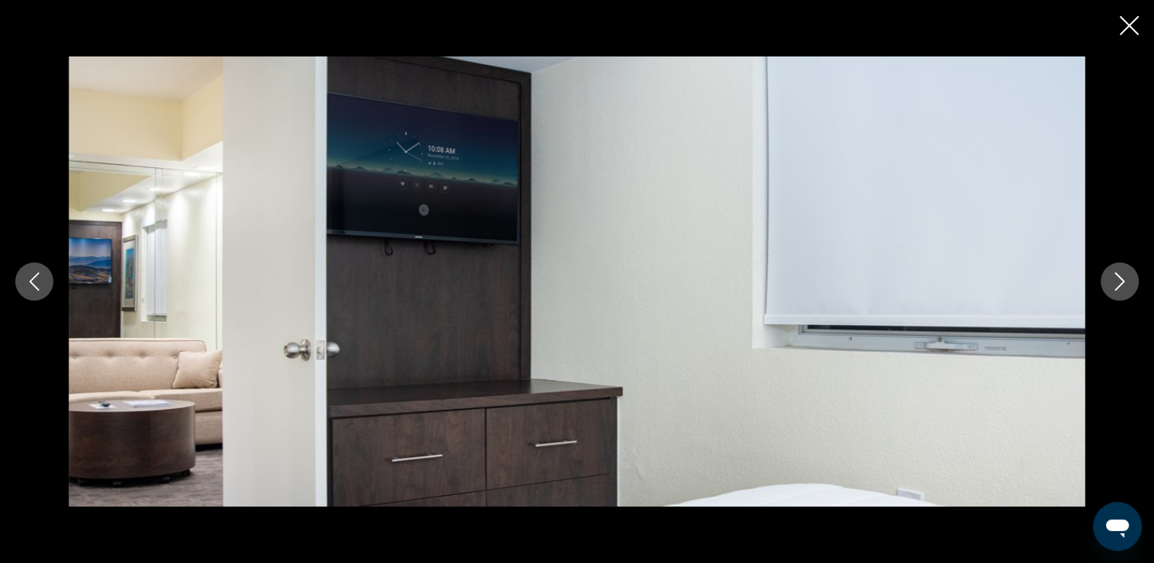
click at [1111, 286] on icon "Next image" at bounding box center [1120, 281] width 18 height 18
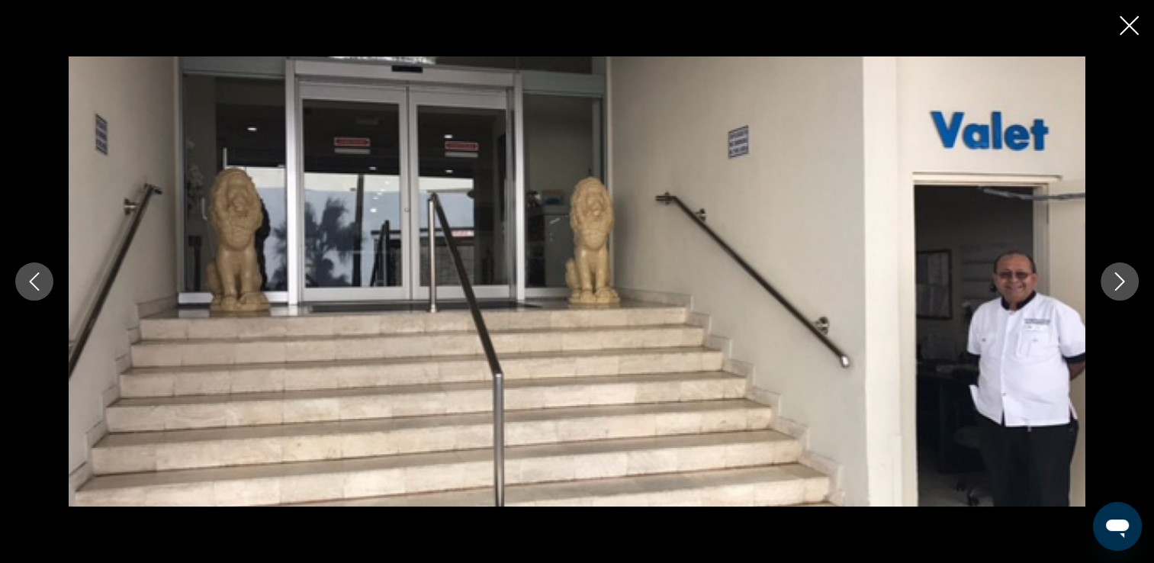
click at [1119, 286] on icon "Next image" at bounding box center [1120, 281] width 10 height 18
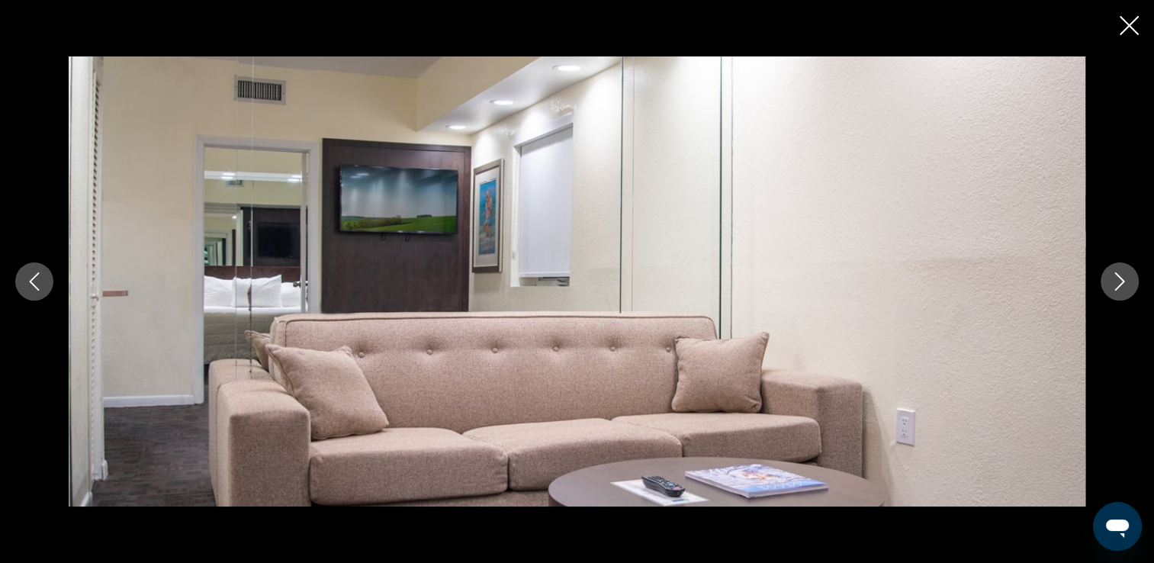
click at [1119, 286] on icon "Next image" at bounding box center [1120, 281] width 10 height 18
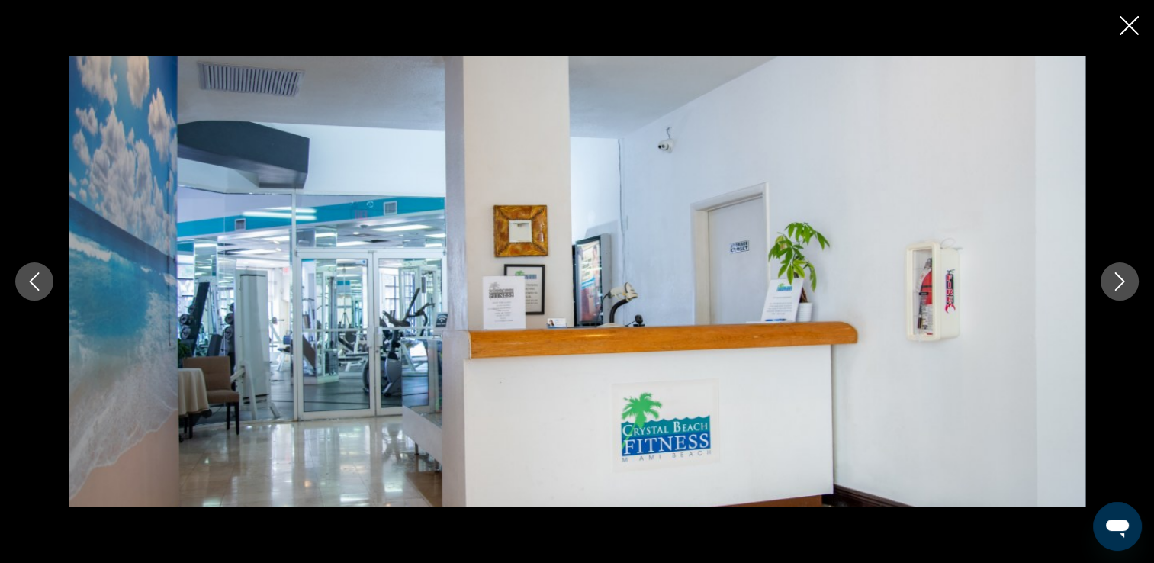
click at [1119, 286] on icon "Next image" at bounding box center [1120, 281] width 10 height 18
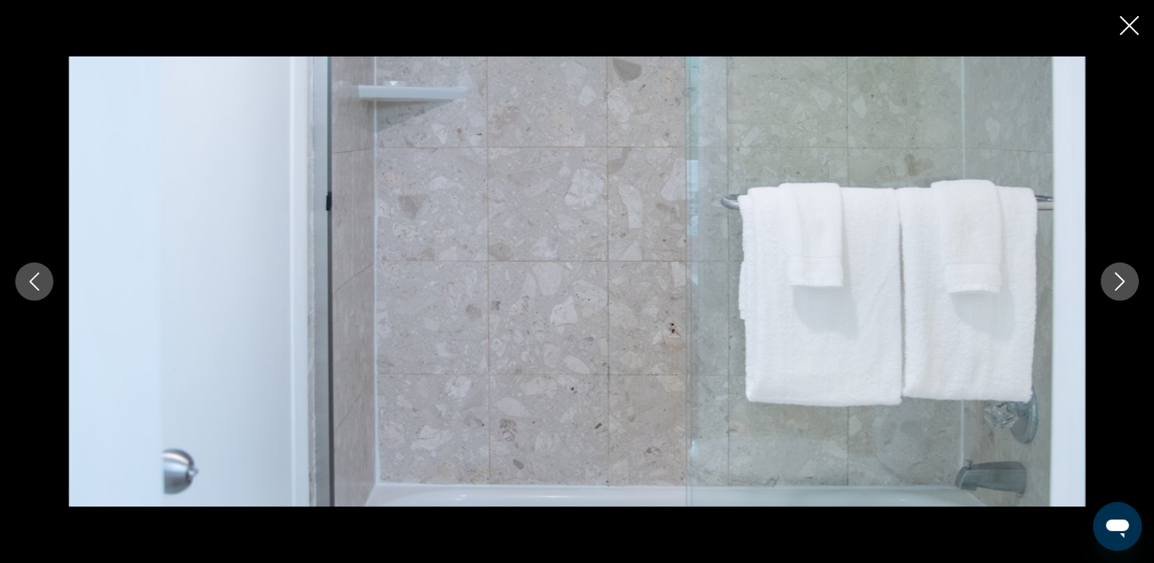
click at [1130, 22] on icon "Close slideshow" at bounding box center [1129, 25] width 19 height 19
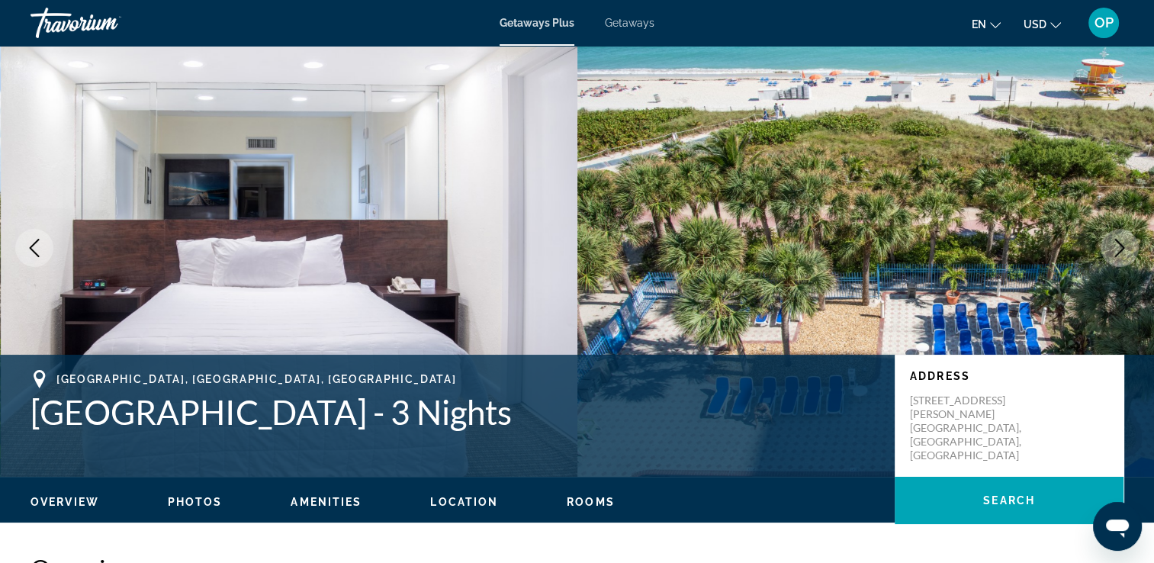
scroll to position [0, 0]
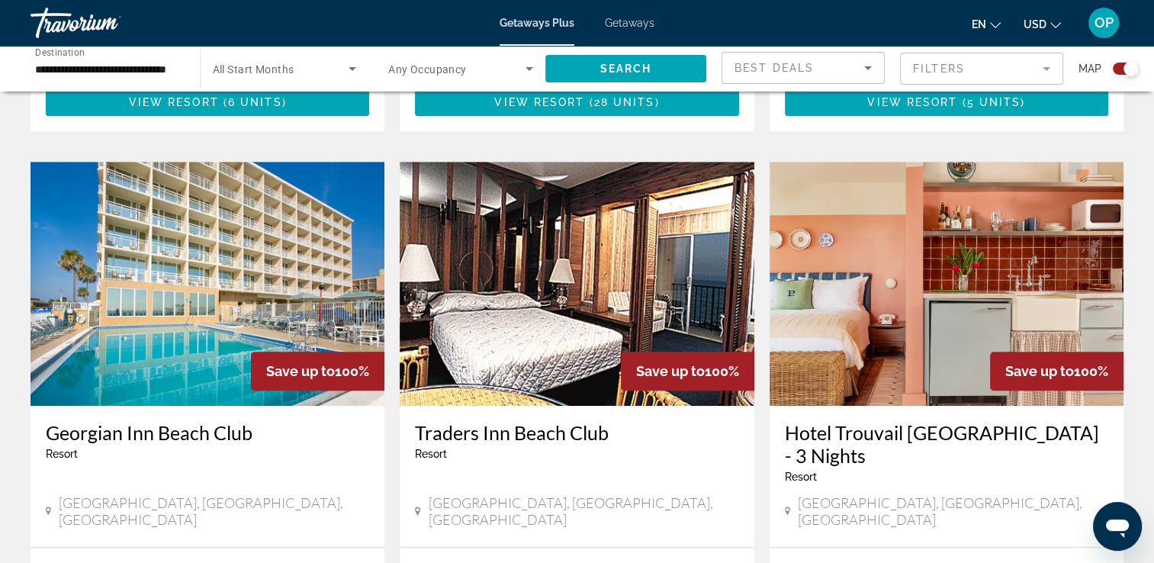
scroll to position [1068, 0]
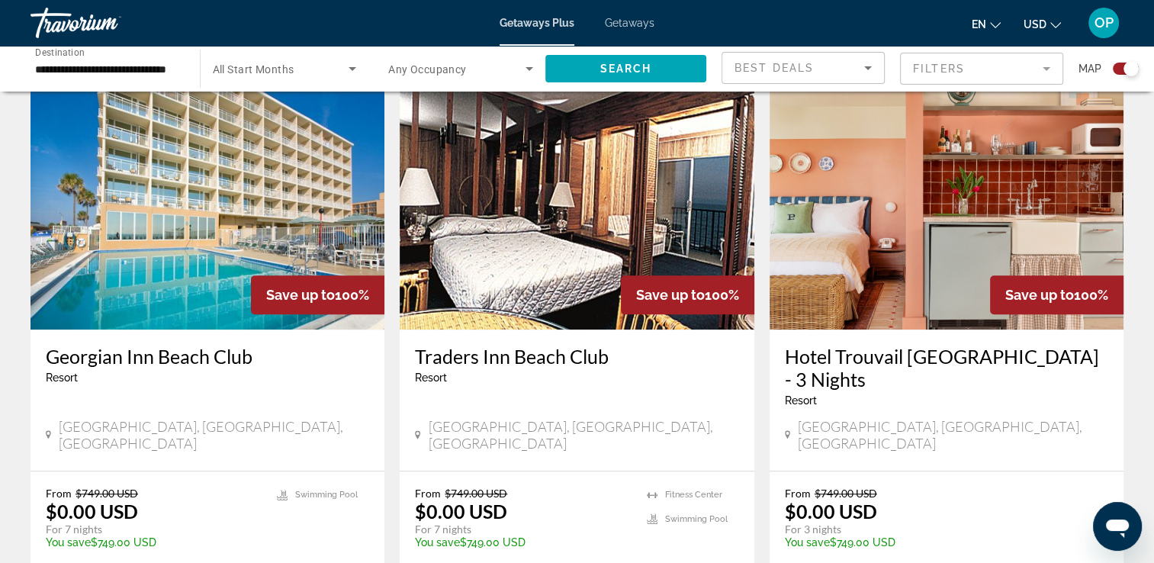
click at [908, 345] on h3 "Hotel Trouvail [GEOGRAPHIC_DATA] - 3 Nights" at bounding box center [946, 368] width 323 height 46
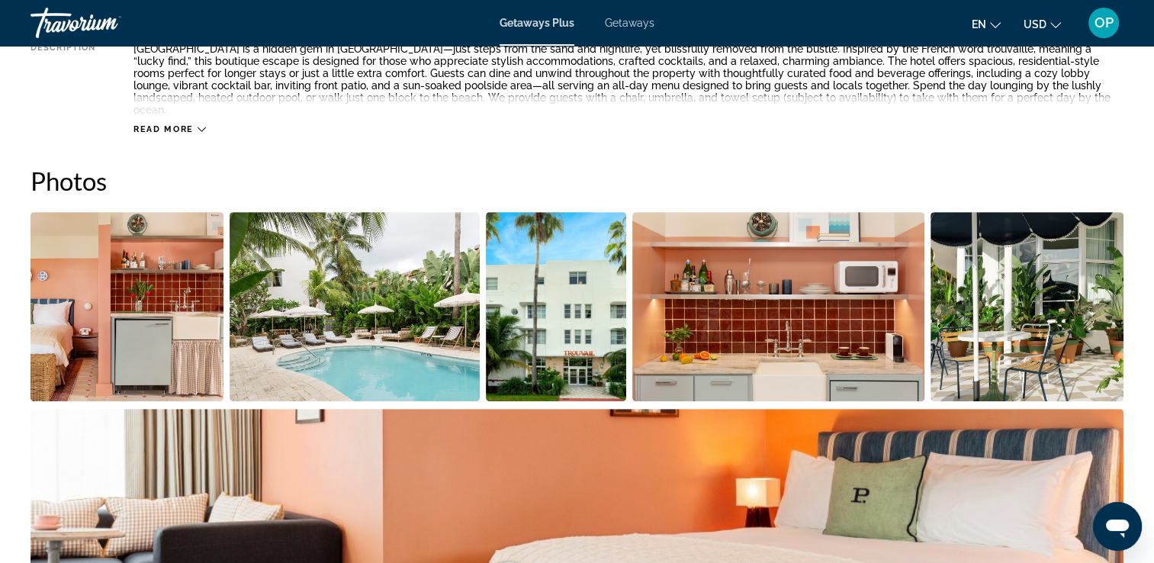
scroll to position [610, 0]
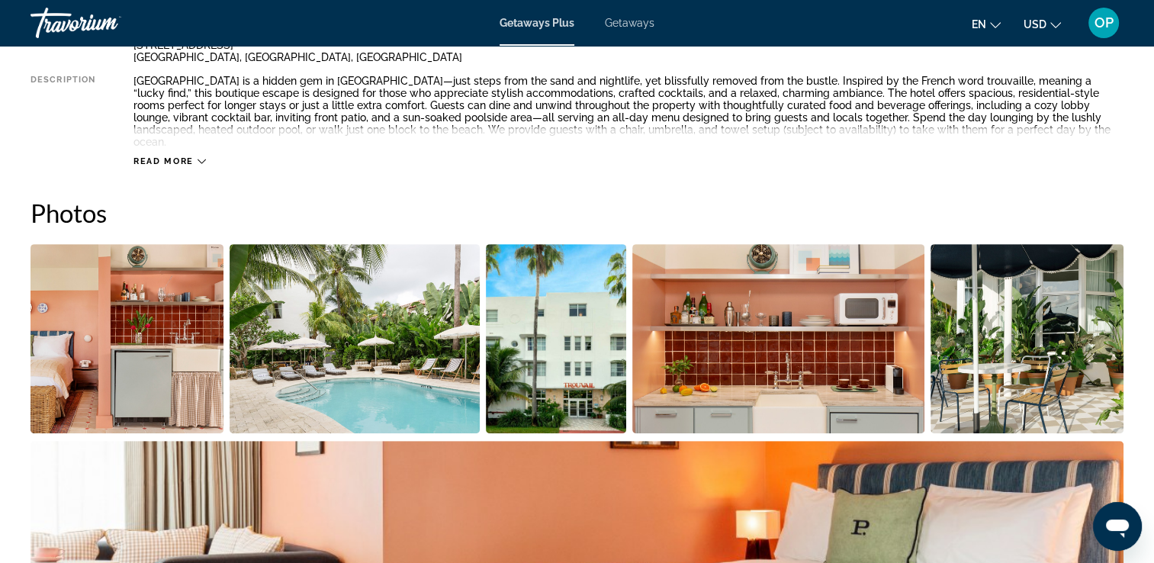
click at [149, 317] on img "Open full-screen image slider" at bounding box center [127, 338] width 193 height 189
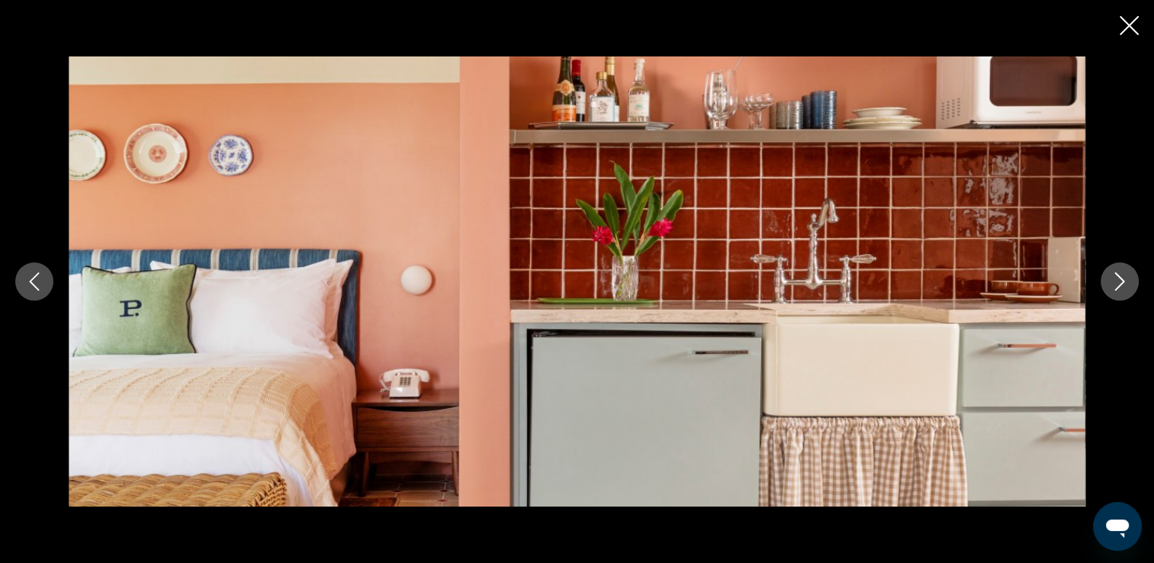
click at [1129, 282] on button "Next image" at bounding box center [1120, 281] width 38 height 38
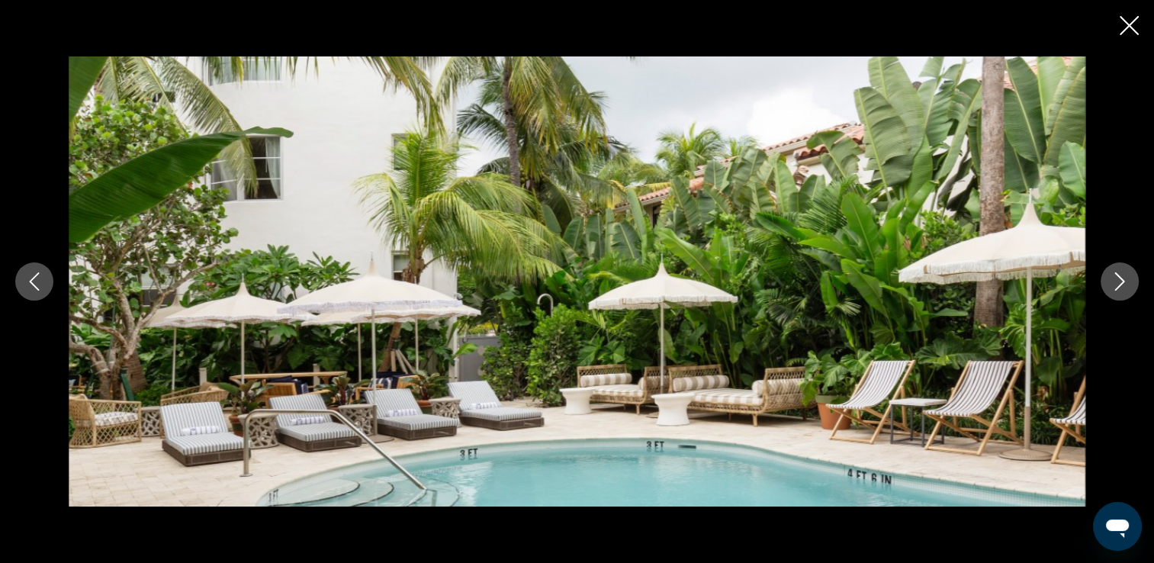
click at [1129, 282] on button "Next image" at bounding box center [1120, 281] width 38 height 38
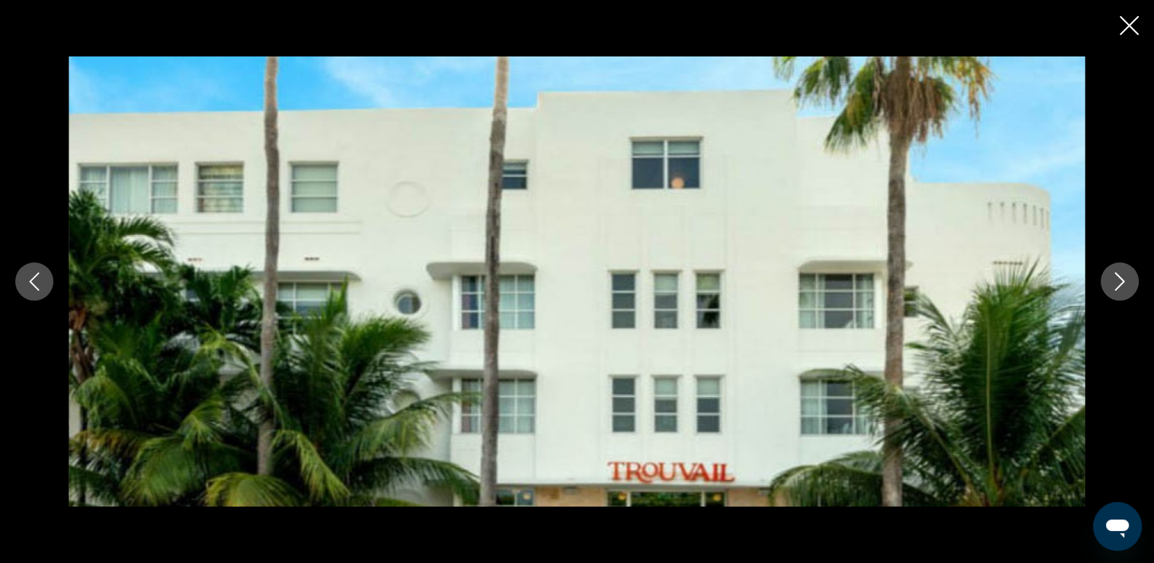
click at [1129, 285] on button "Next image" at bounding box center [1120, 281] width 38 height 38
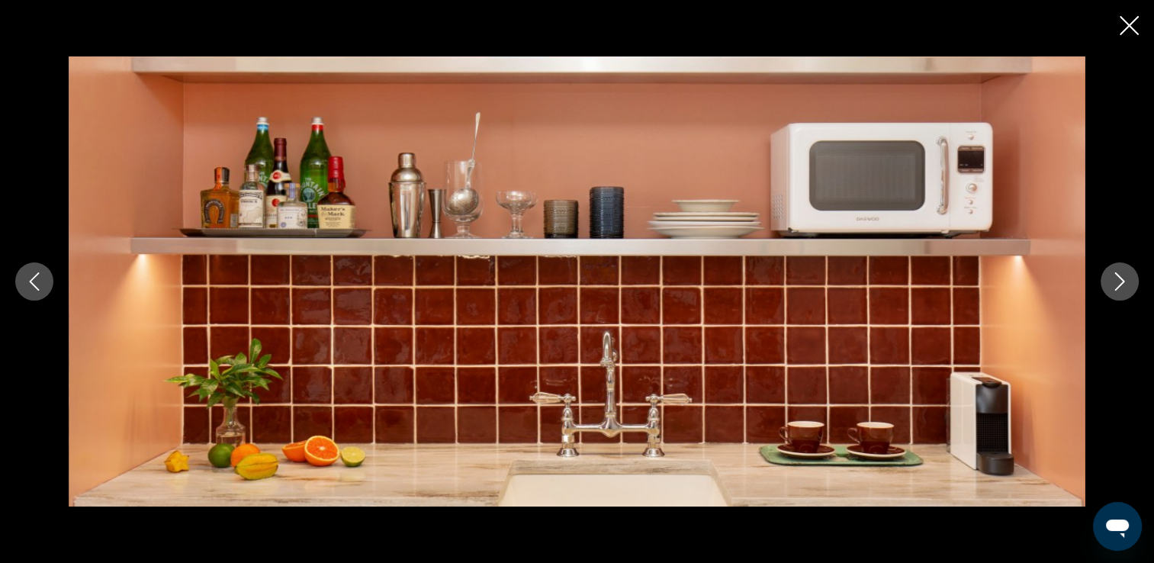
click at [1123, 288] on icon "Next image" at bounding box center [1120, 281] width 18 height 18
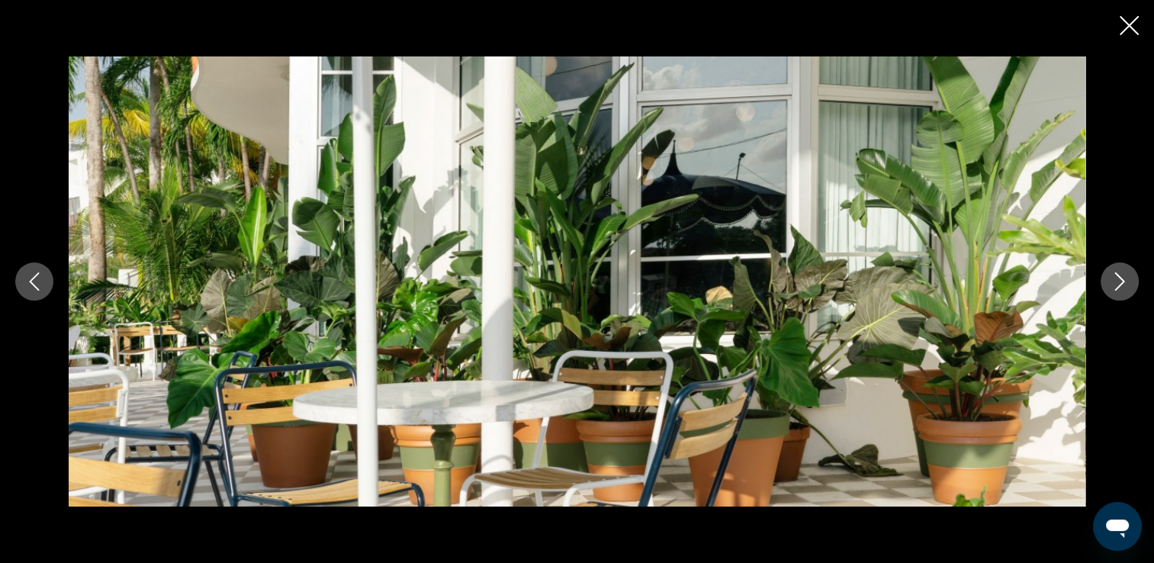
click at [1123, 288] on icon "Next image" at bounding box center [1120, 281] width 18 height 18
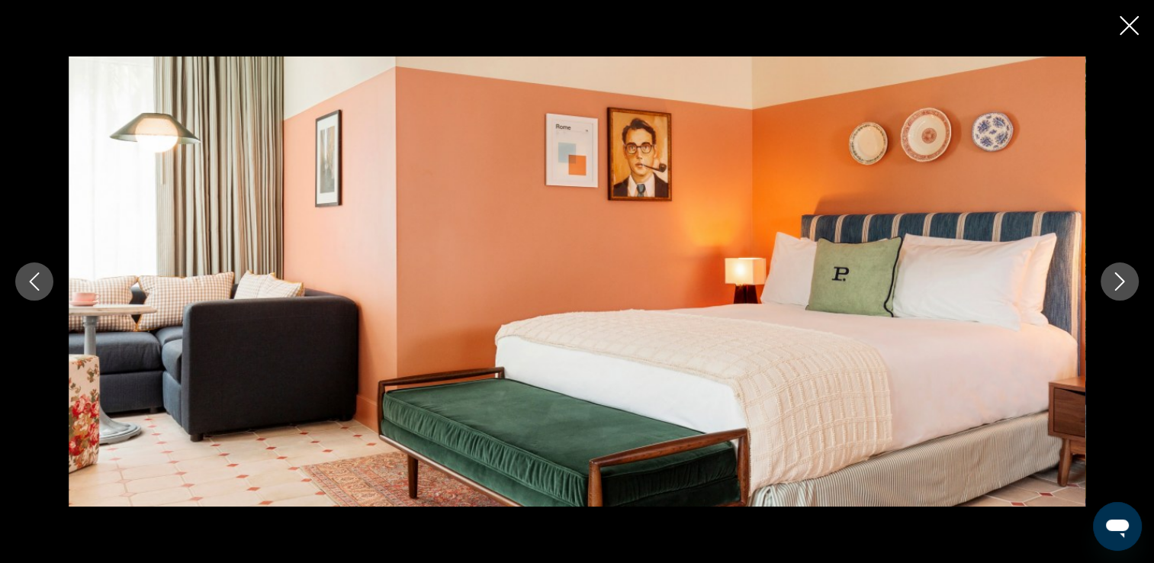
click at [1123, 288] on icon "Next image" at bounding box center [1120, 281] width 18 height 18
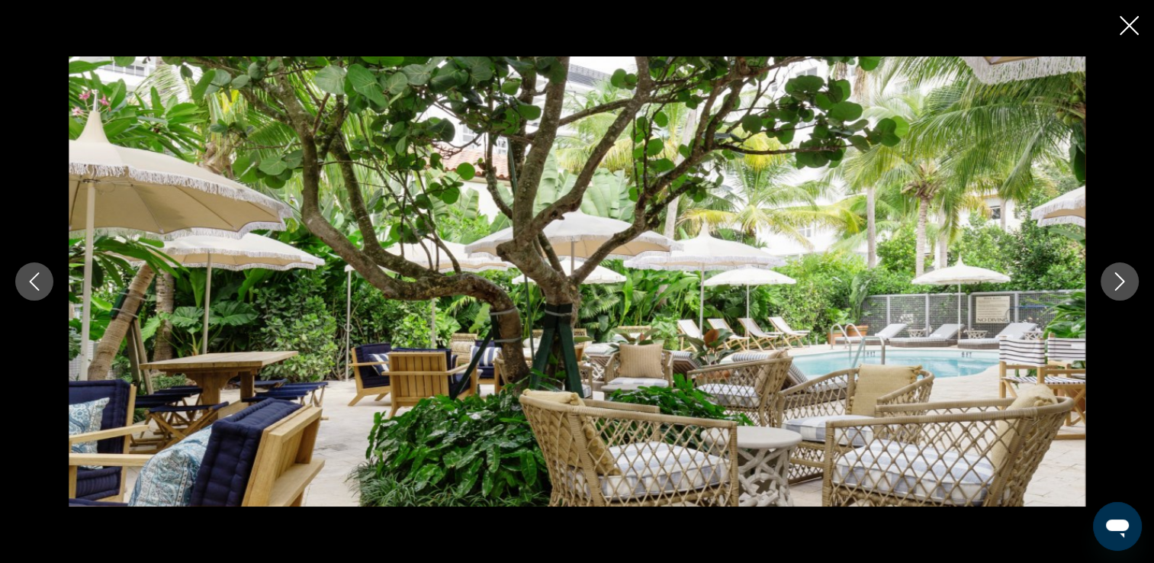
click at [1123, 288] on icon "Next image" at bounding box center [1120, 281] width 18 height 18
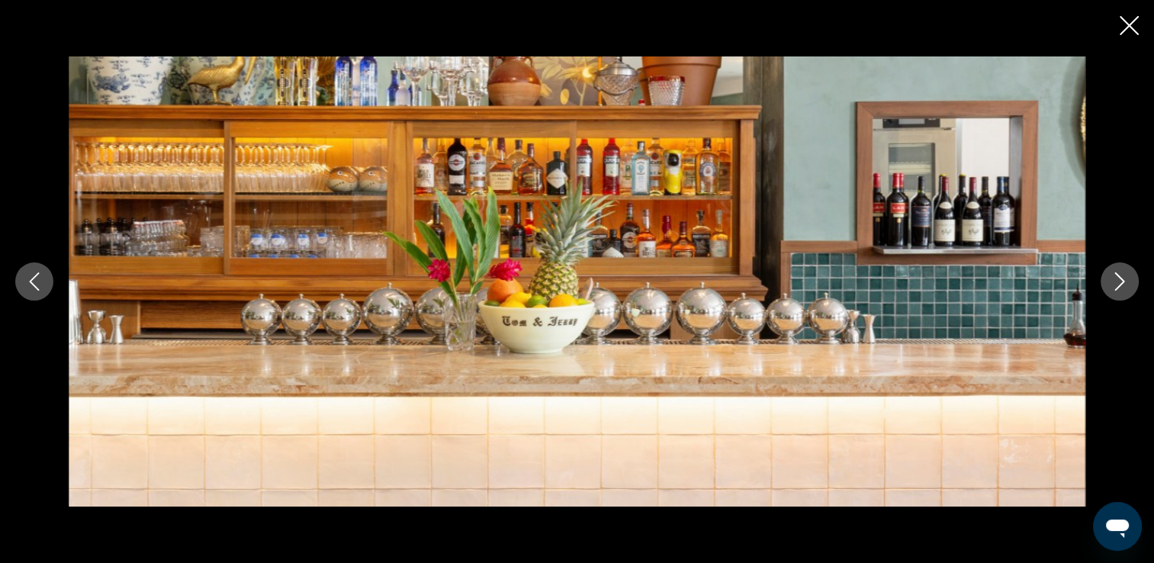
click at [1123, 288] on icon "Next image" at bounding box center [1120, 281] width 18 height 18
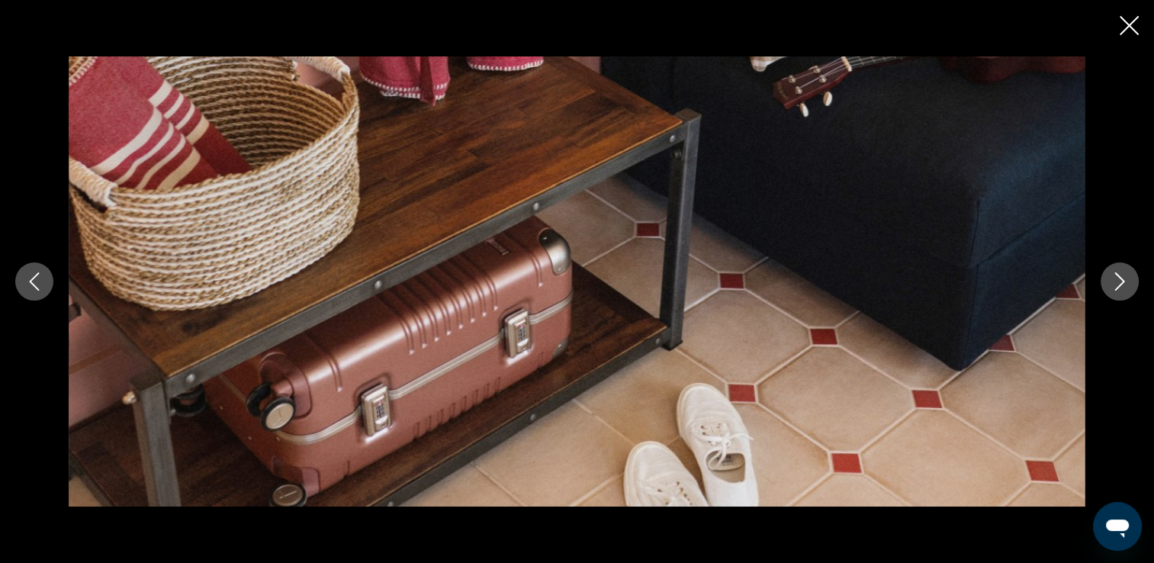
click at [1123, 288] on icon "Next image" at bounding box center [1120, 281] width 18 height 18
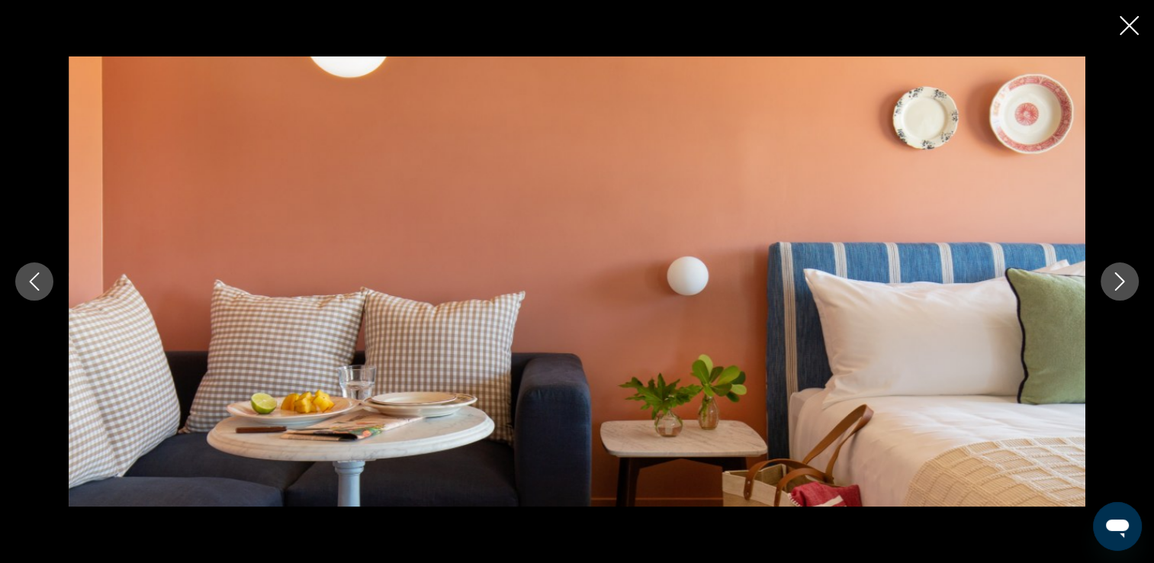
click at [1123, 288] on icon "Next image" at bounding box center [1120, 281] width 18 height 18
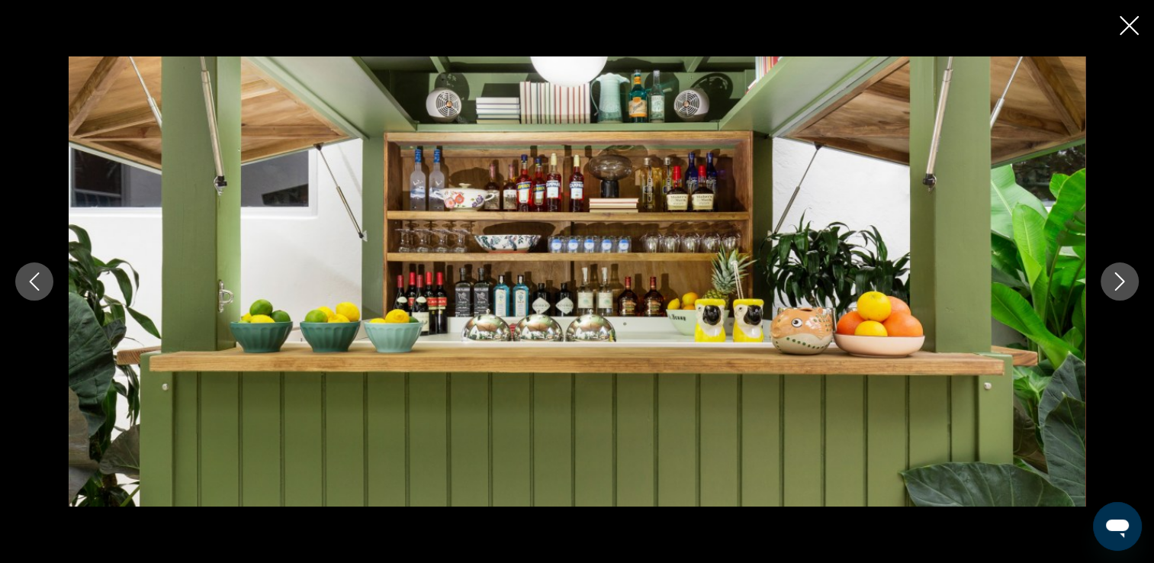
click at [1123, 288] on icon "Next image" at bounding box center [1120, 281] width 18 height 18
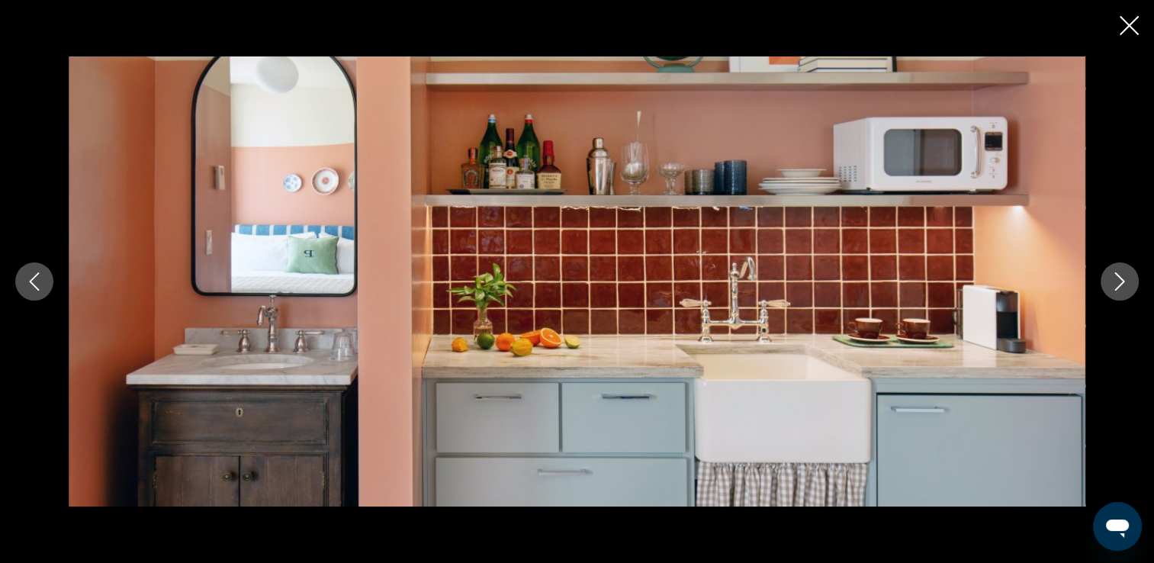
click at [1119, 288] on icon "Next image" at bounding box center [1120, 281] width 18 height 18
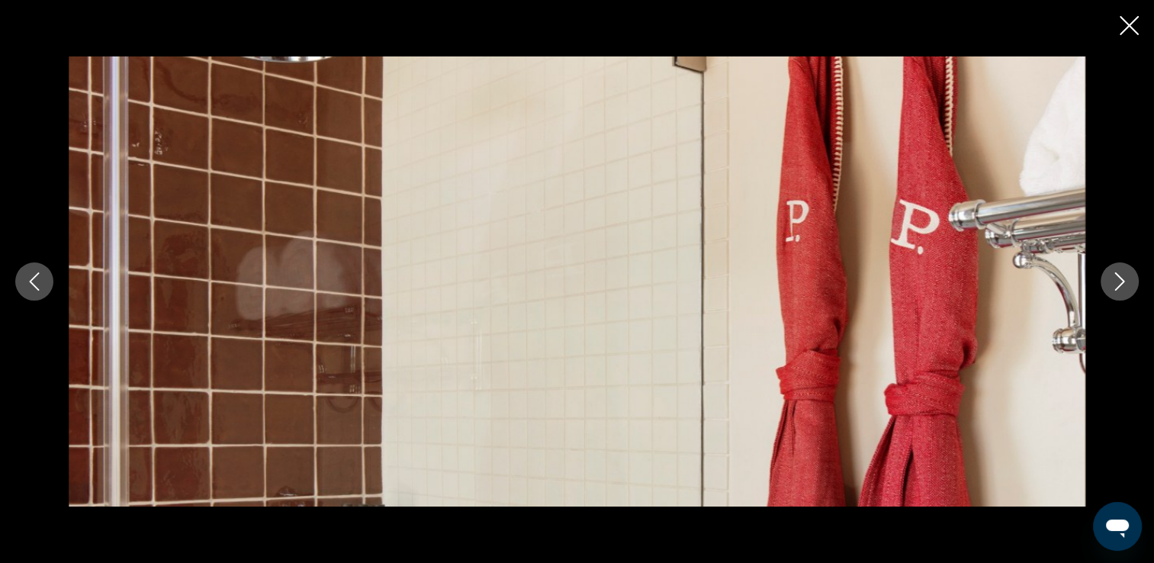
click at [1124, 284] on icon "Next image" at bounding box center [1120, 281] width 18 height 18
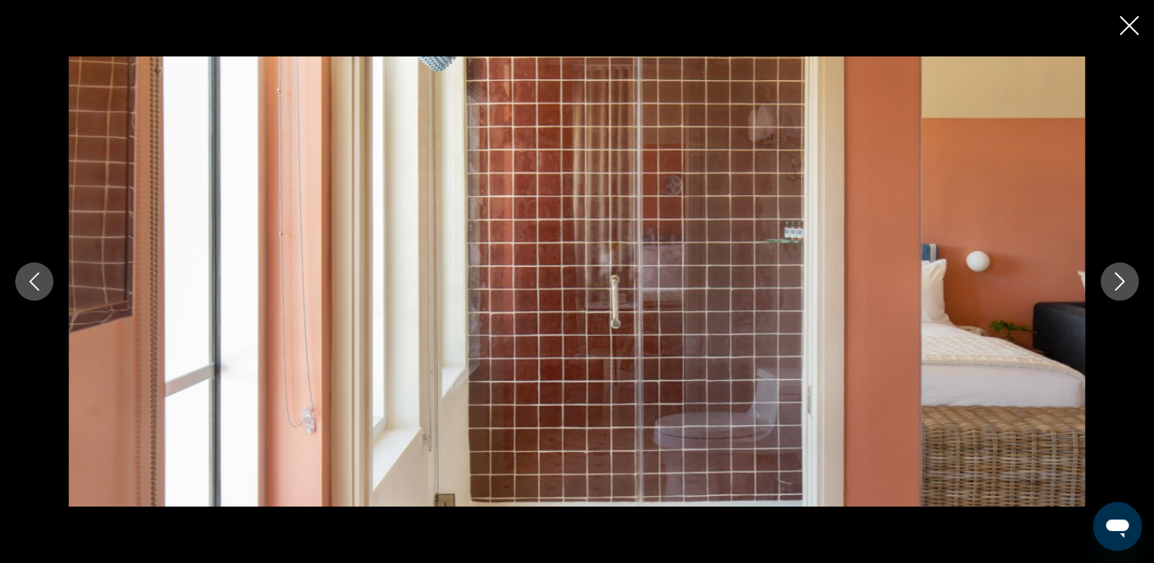
click at [1124, 284] on icon "Next image" at bounding box center [1120, 281] width 18 height 18
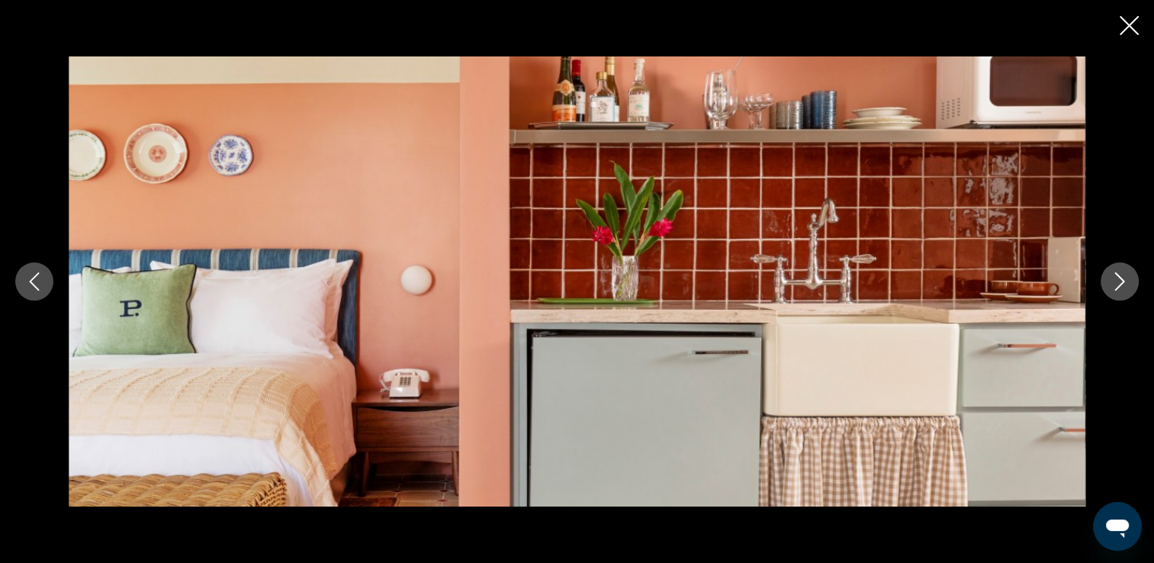
click at [1141, 31] on div "prev next" at bounding box center [577, 281] width 1154 height 563
click at [1105, 283] on button "Next image" at bounding box center [1120, 281] width 38 height 38
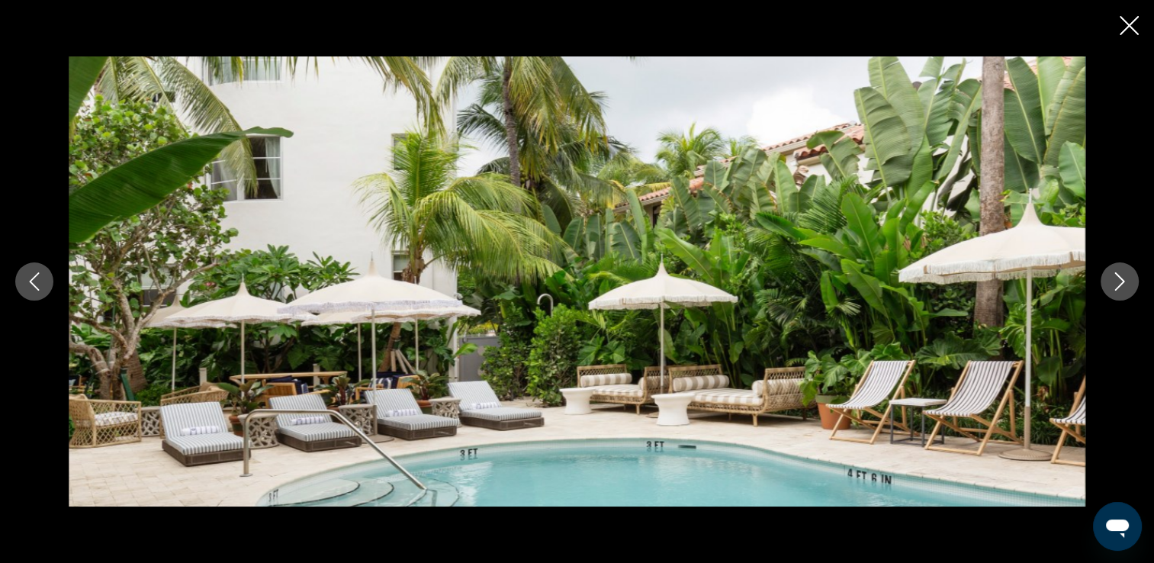
click at [1113, 276] on icon "Next image" at bounding box center [1120, 281] width 18 height 18
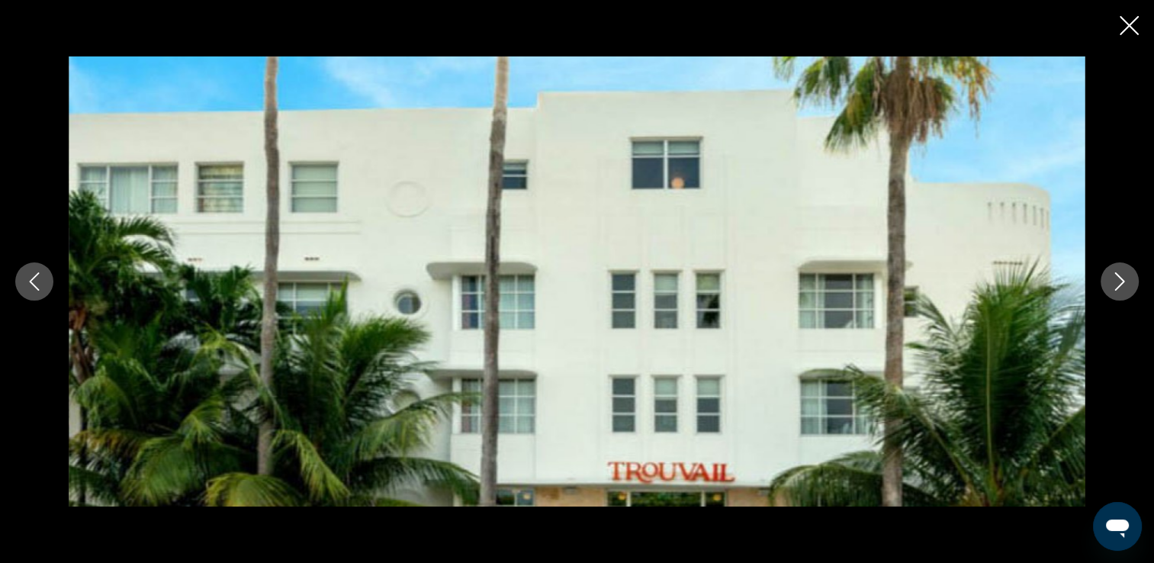
click at [1117, 286] on icon "Next image" at bounding box center [1120, 281] width 18 height 18
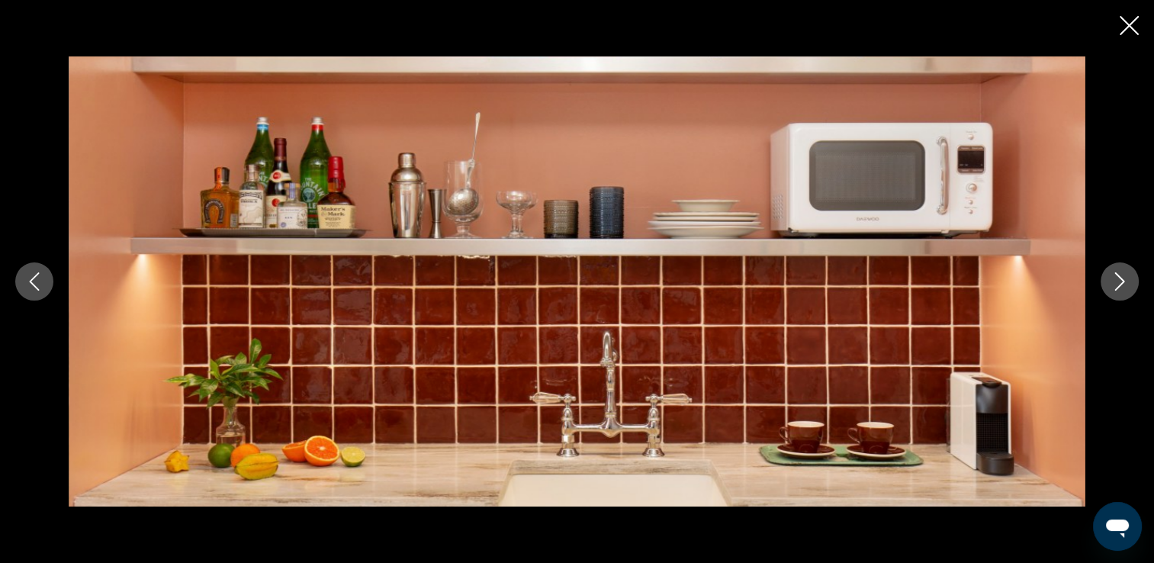
click at [1136, 32] on icon "Close slideshow" at bounding box center [1129, 25] width 19 height 19
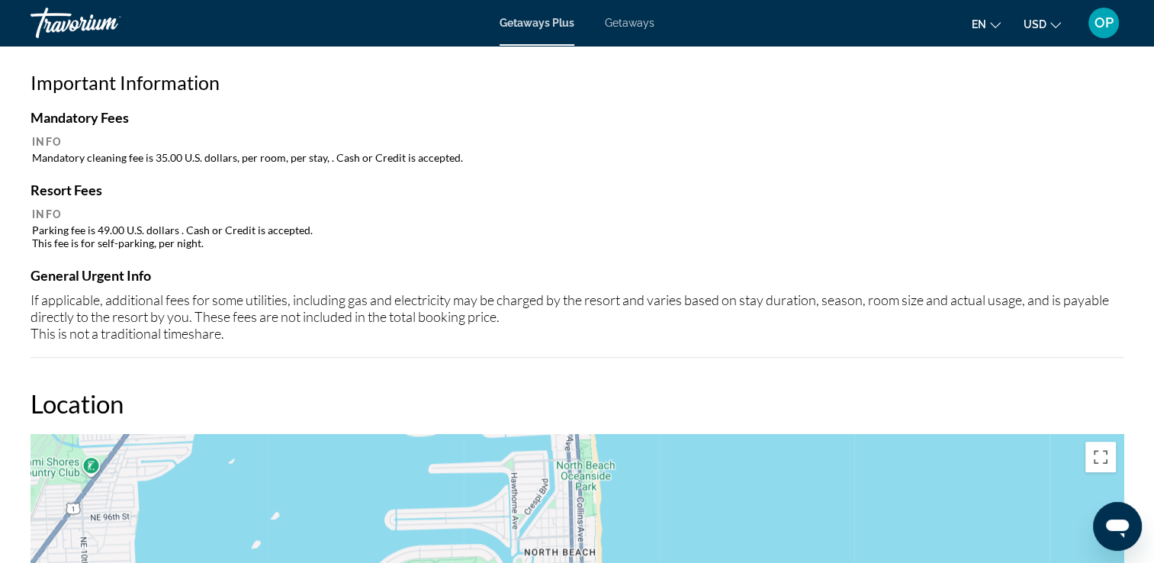
scroll to position [1449, 0]
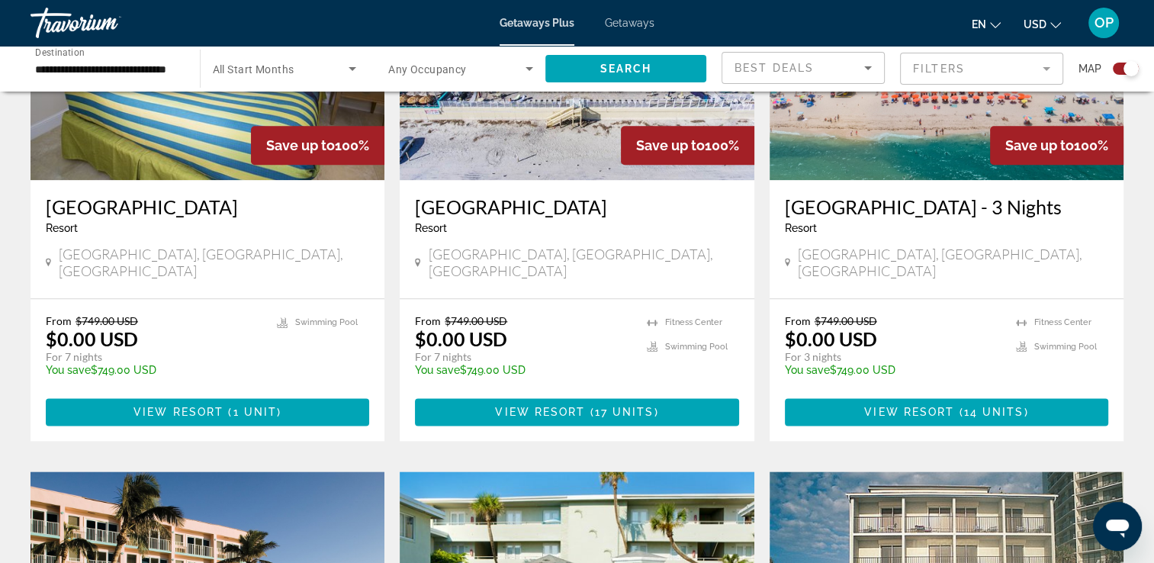
scroll to position [1831, 0]
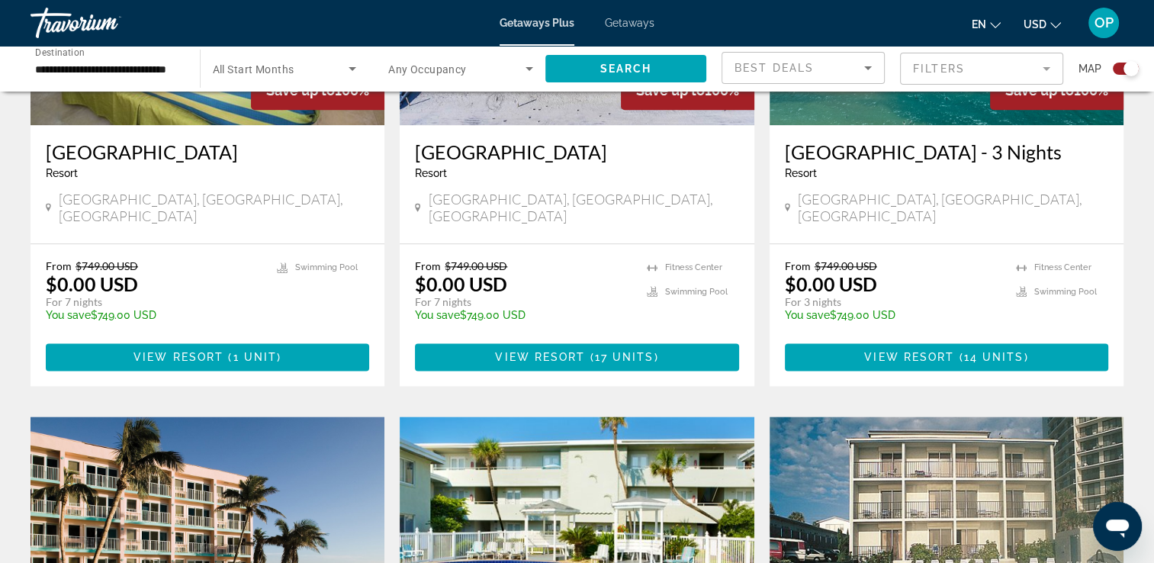
click at [585, 244] on div "From $749.00 USD $0.00 USD For 7 nights You save $749.00 USD temp 3.7 [GEOGRAPH…" at bounding box center [577, 315] width 354 height 142
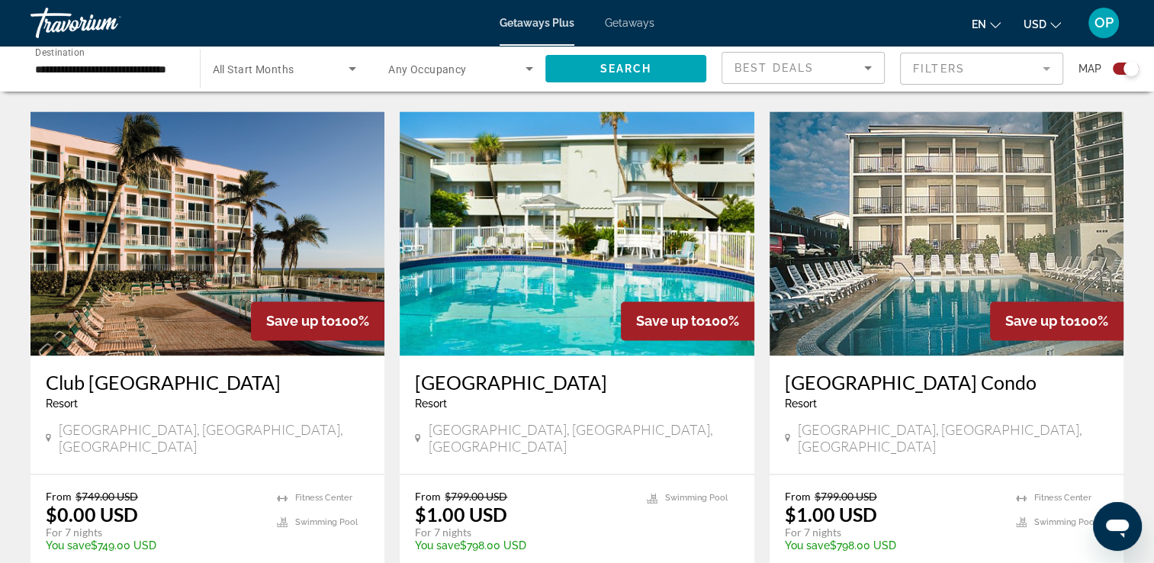
scroll to position [2288, 0]
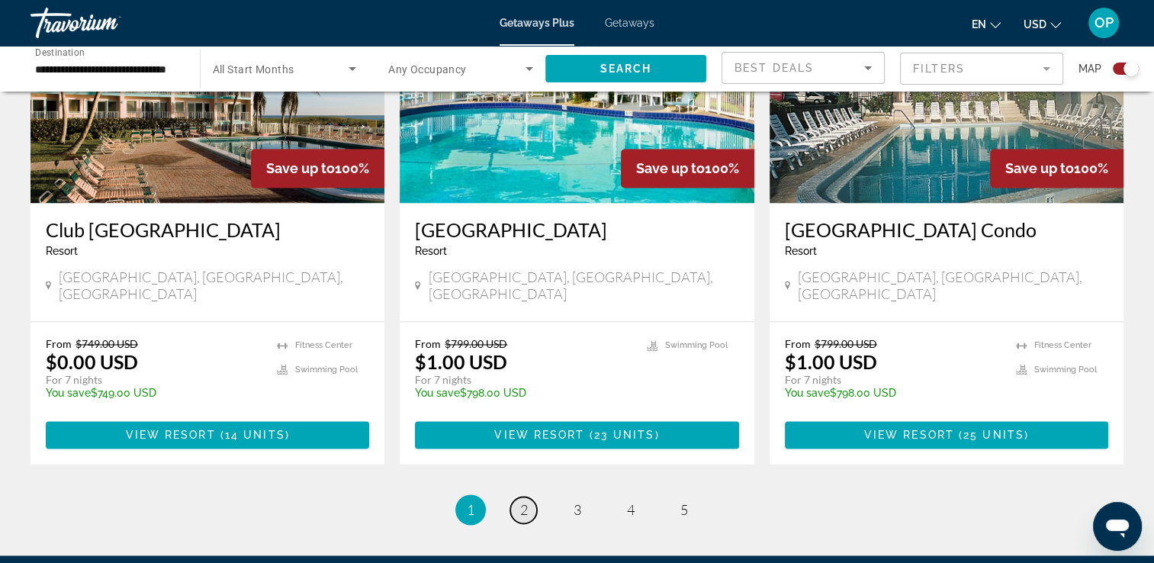
click at [524, 501] on span "2" at bounding box center [524, 509] width 8 height 17
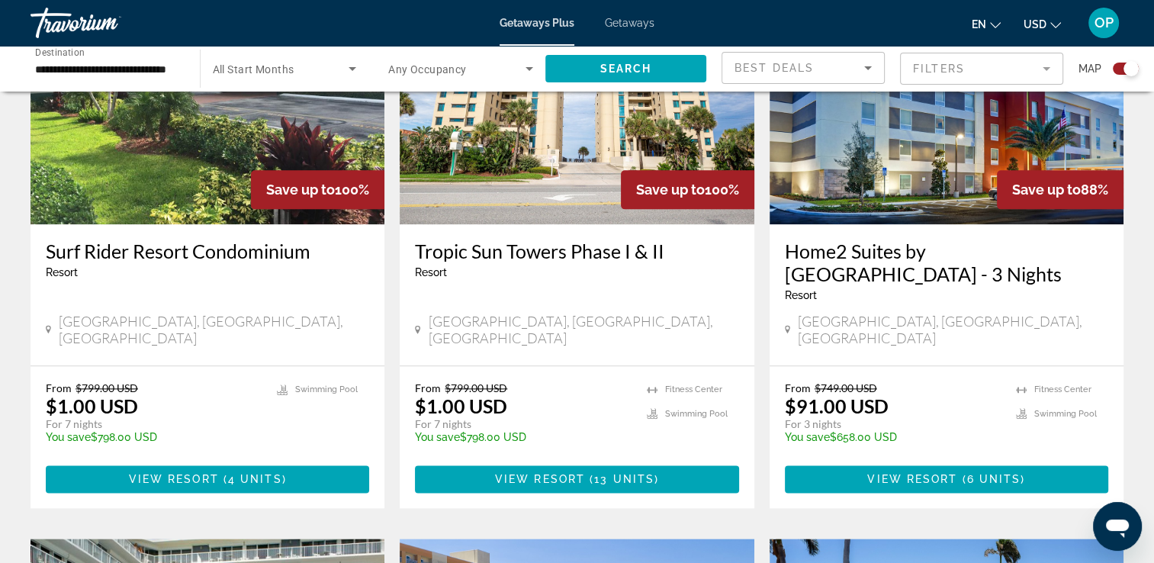
scroll to position [1774, 0]
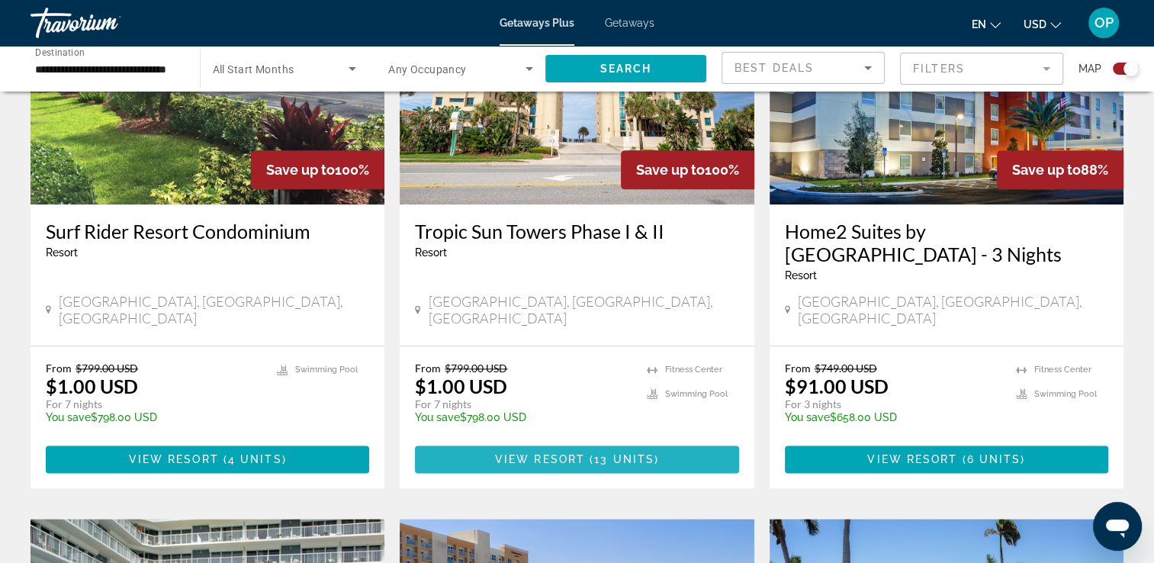
click at [606, 453] on span "13 units" at bounding box center [624, 459] width 60 height 12
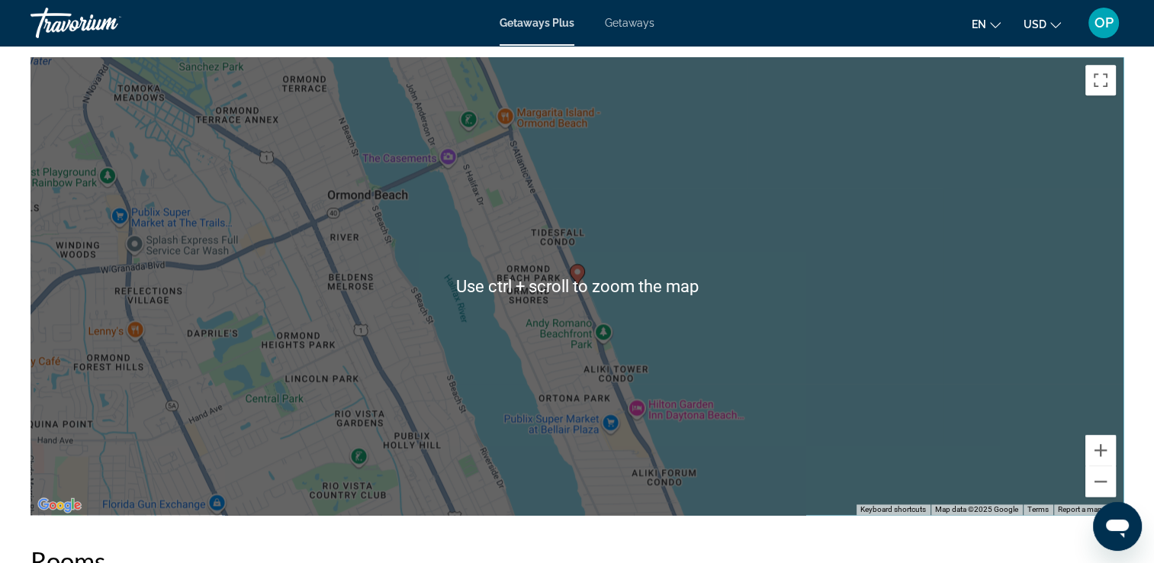
scroll to position [2059, 0]
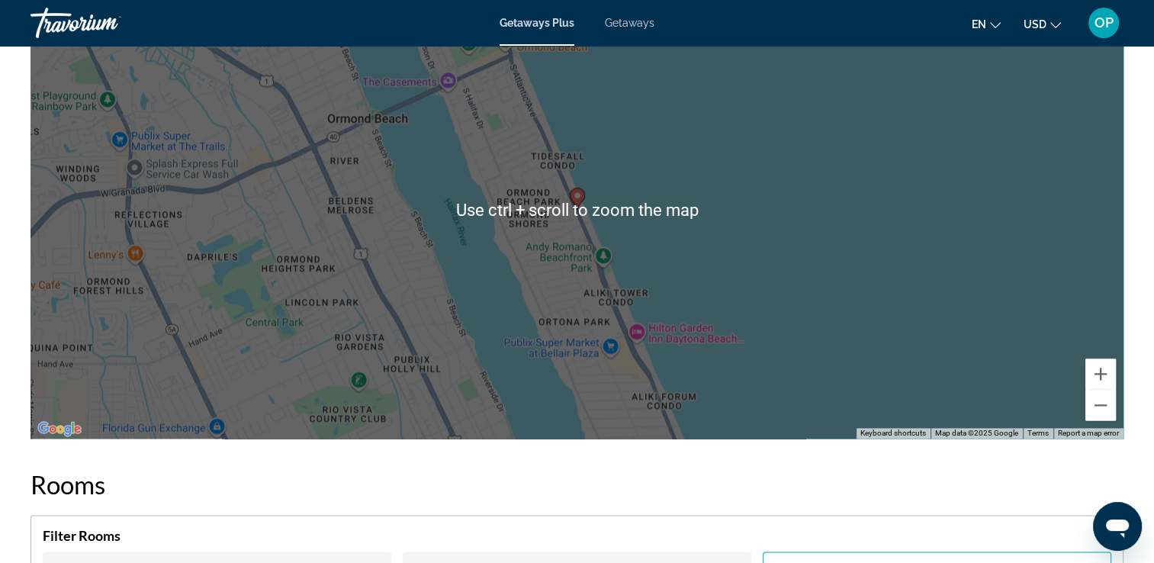
click at [937, 266] on div "To activate drag with keyboard, press Alt + Enter. Once in keyboard drag state,…" at bounding box center [577, 210] width 1093 height 458
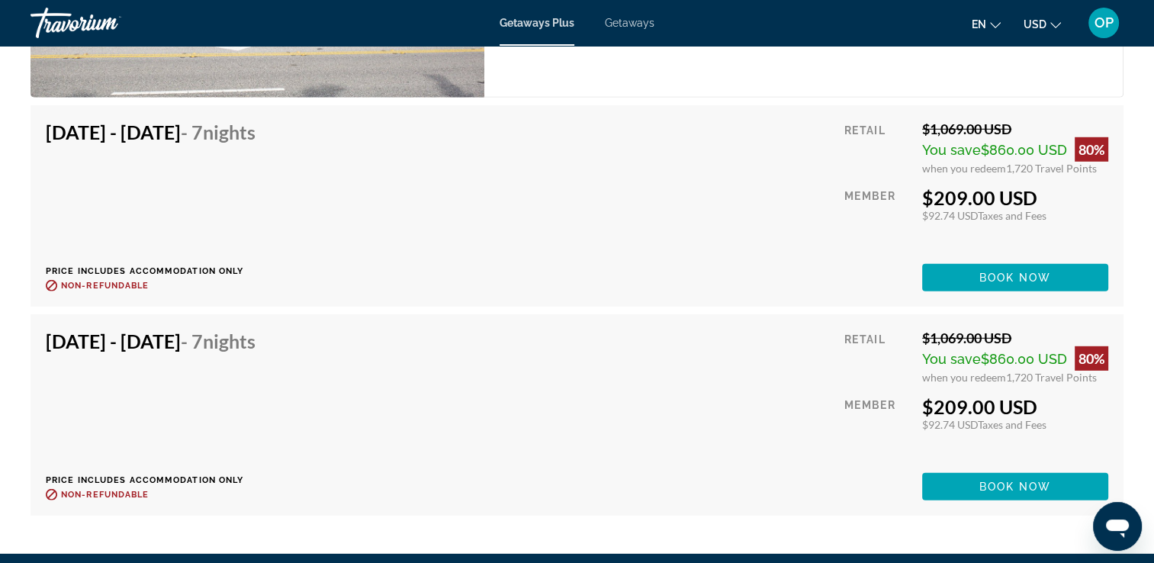
scroll to position [4153, 0]
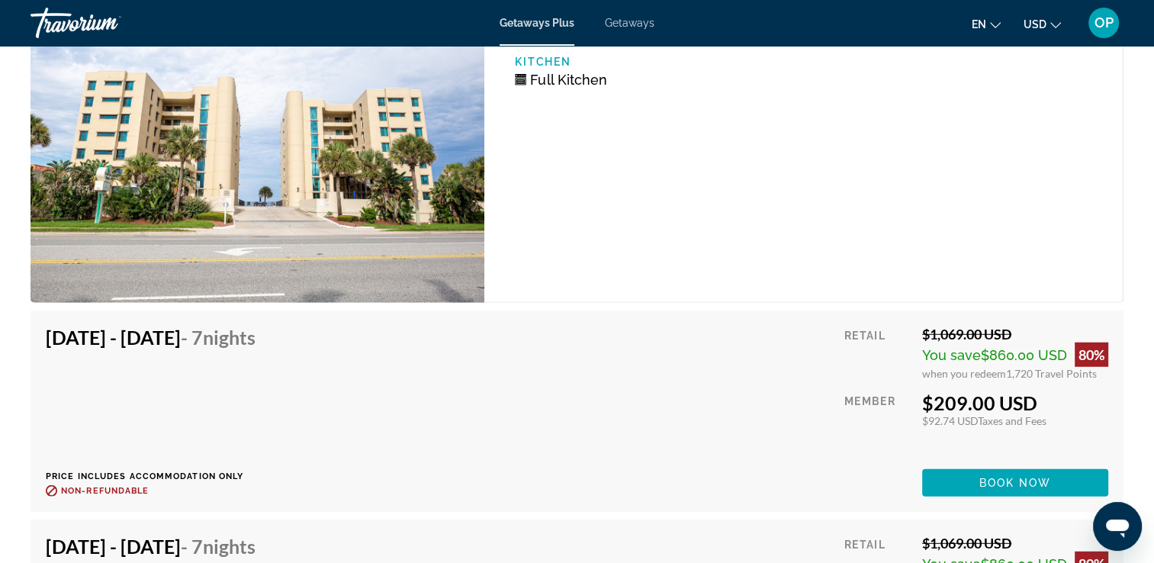
click at [418, 192] on img "Main content" at bounding box center [258, 130] width 454 height 346
